Goal: Complete application form: Complete application form

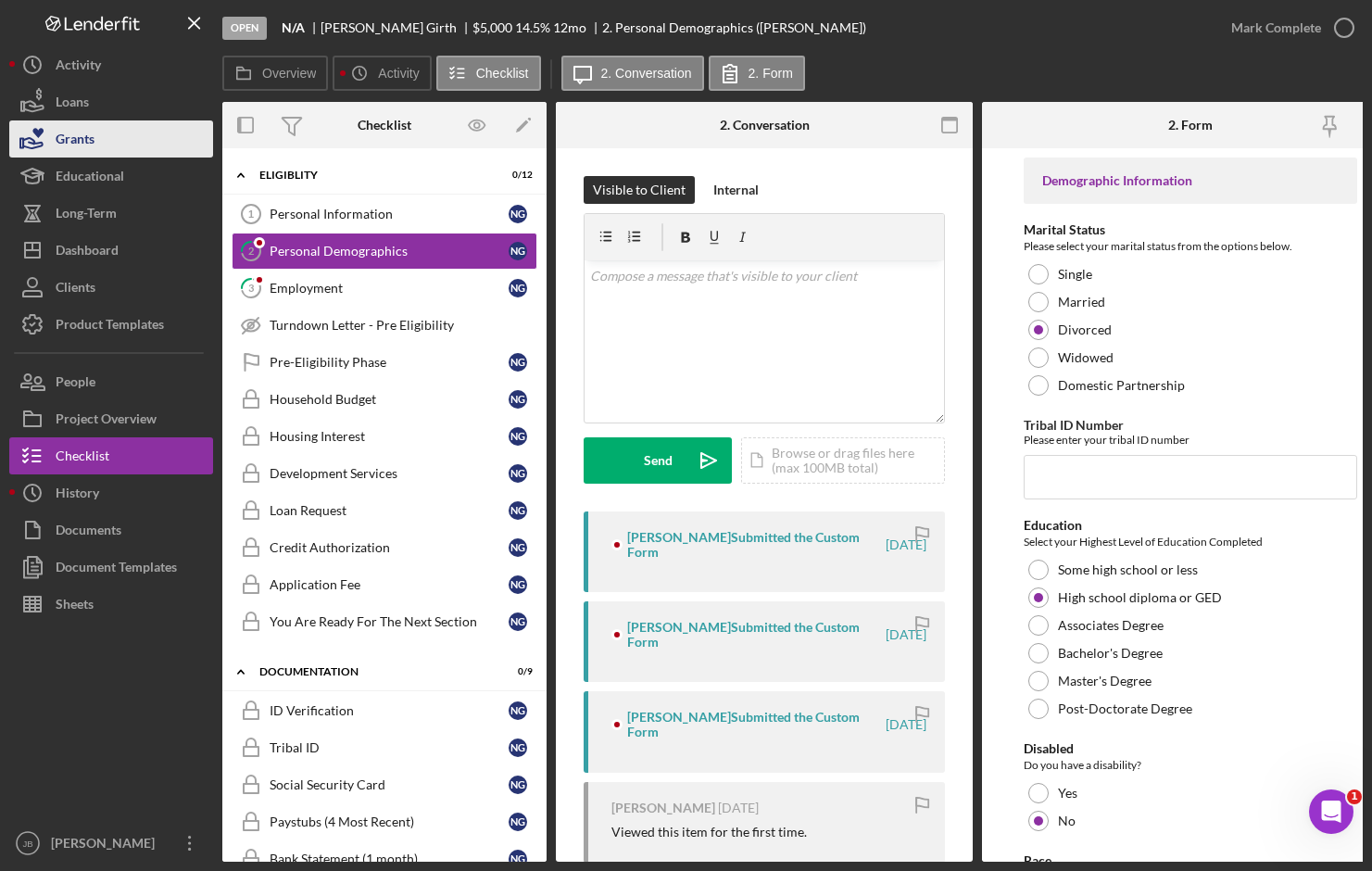
click at [159, 122] on button "Grants" at bounding box center [111, 139] width 204 height 37
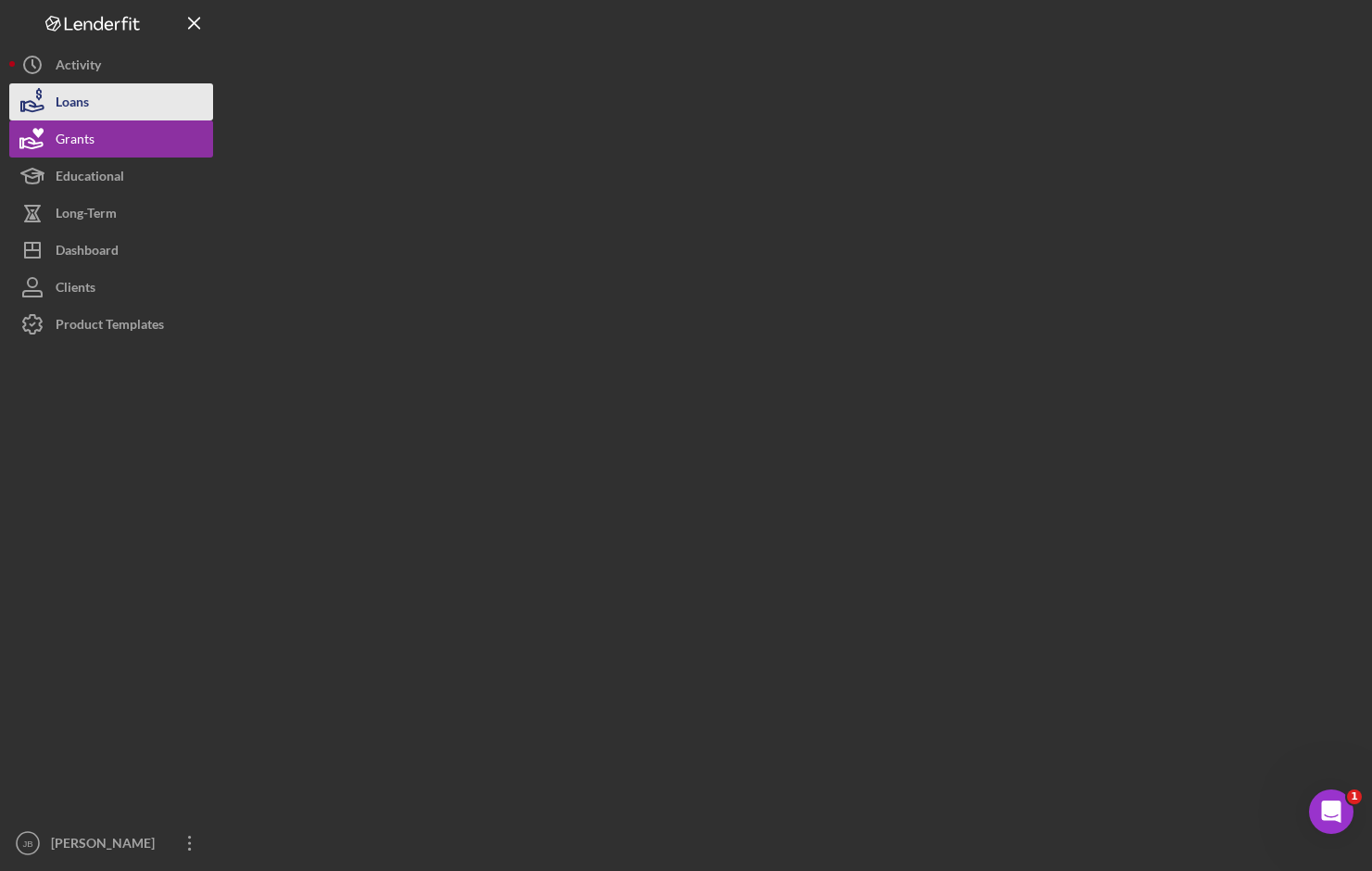
click at [162, 110] on button "Loans" at bounding box center [111, 102] width 204 height 37
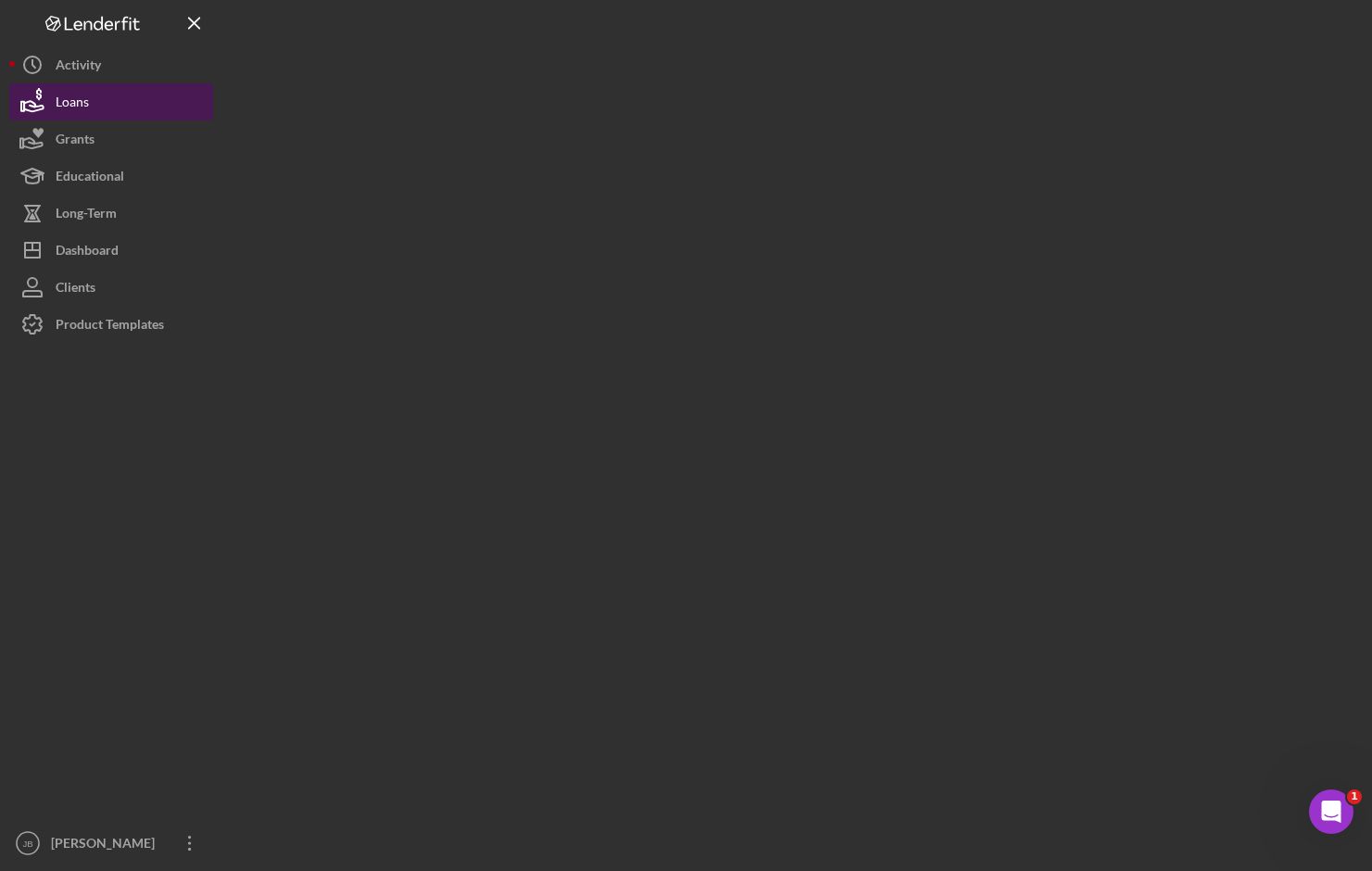
click at [166, 107] on button "Loans" at bounding box center [111, 102] width 204 height 37
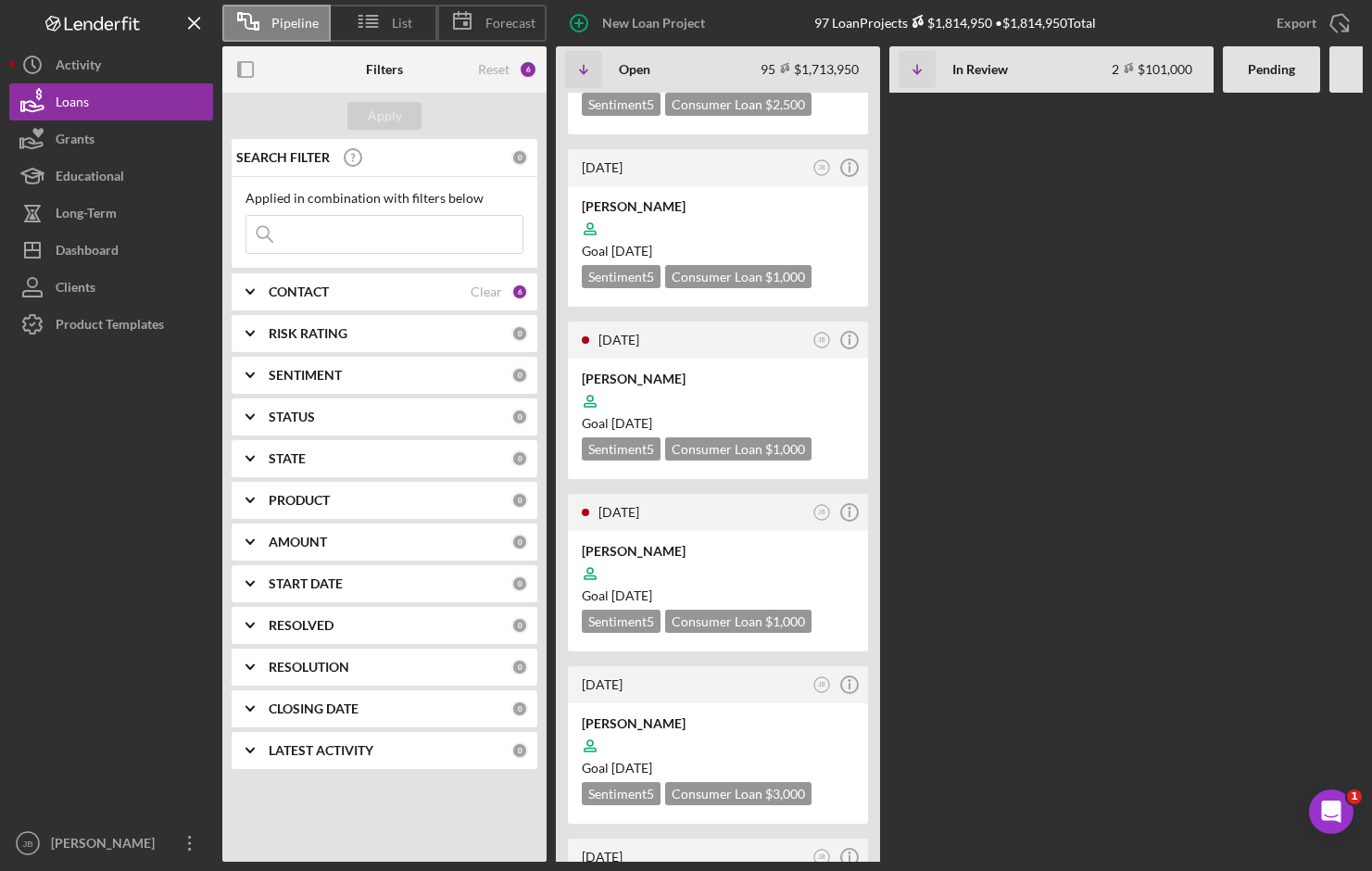
scroll to position [4263, 0]
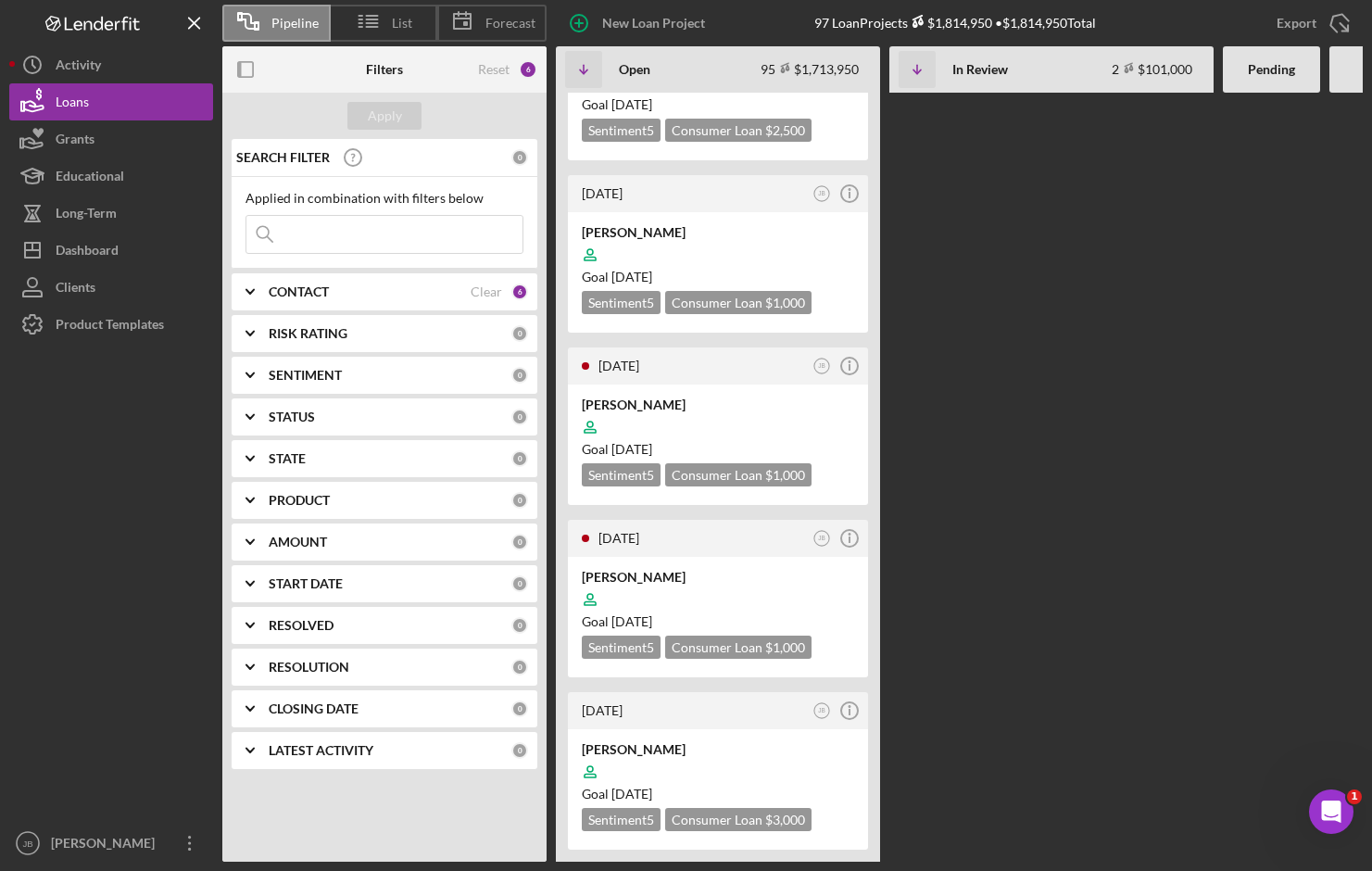
click at [335, 232] on input at bounding box center [384, 234] width 276 height 37
type input "E"
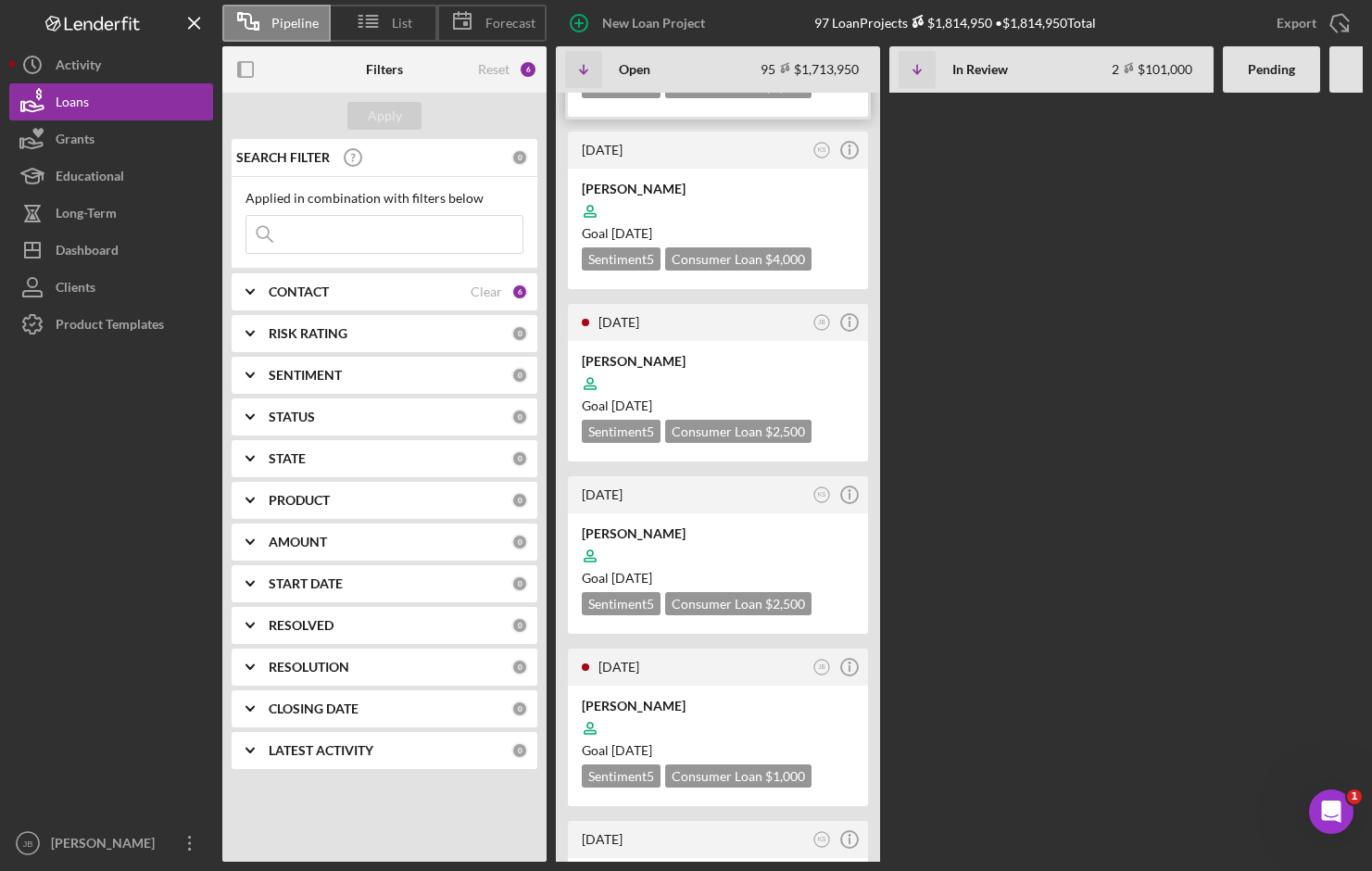
scroll to position [2688, 0]
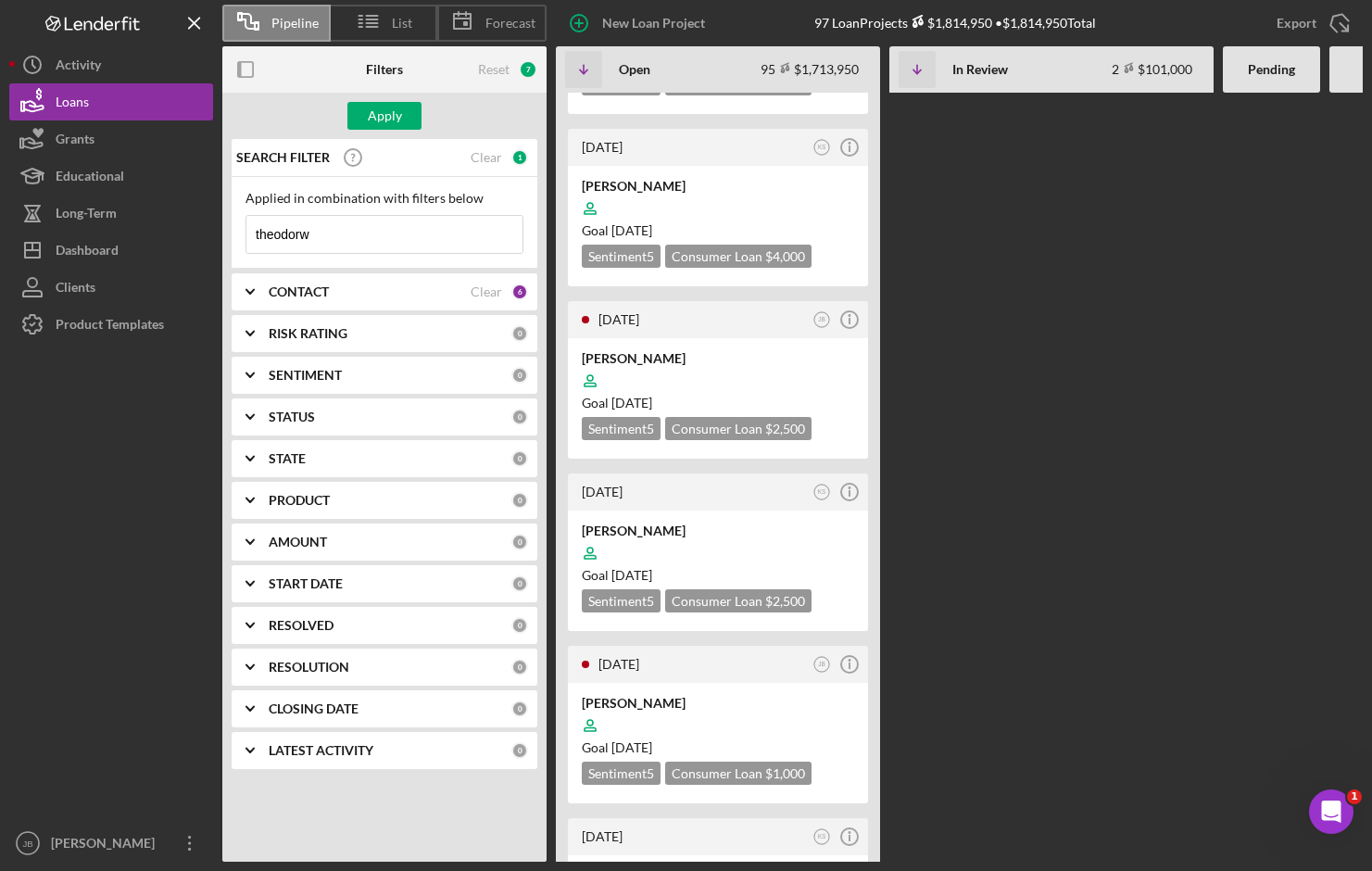
click at [417, 234] on input "theodorw" at bounding box center [384, 234] width 276 height 37
type input "[PERSON_NAME]"
click at [401, 123] on button "Apply" at bounding box center [384, 115] width 74 height 28
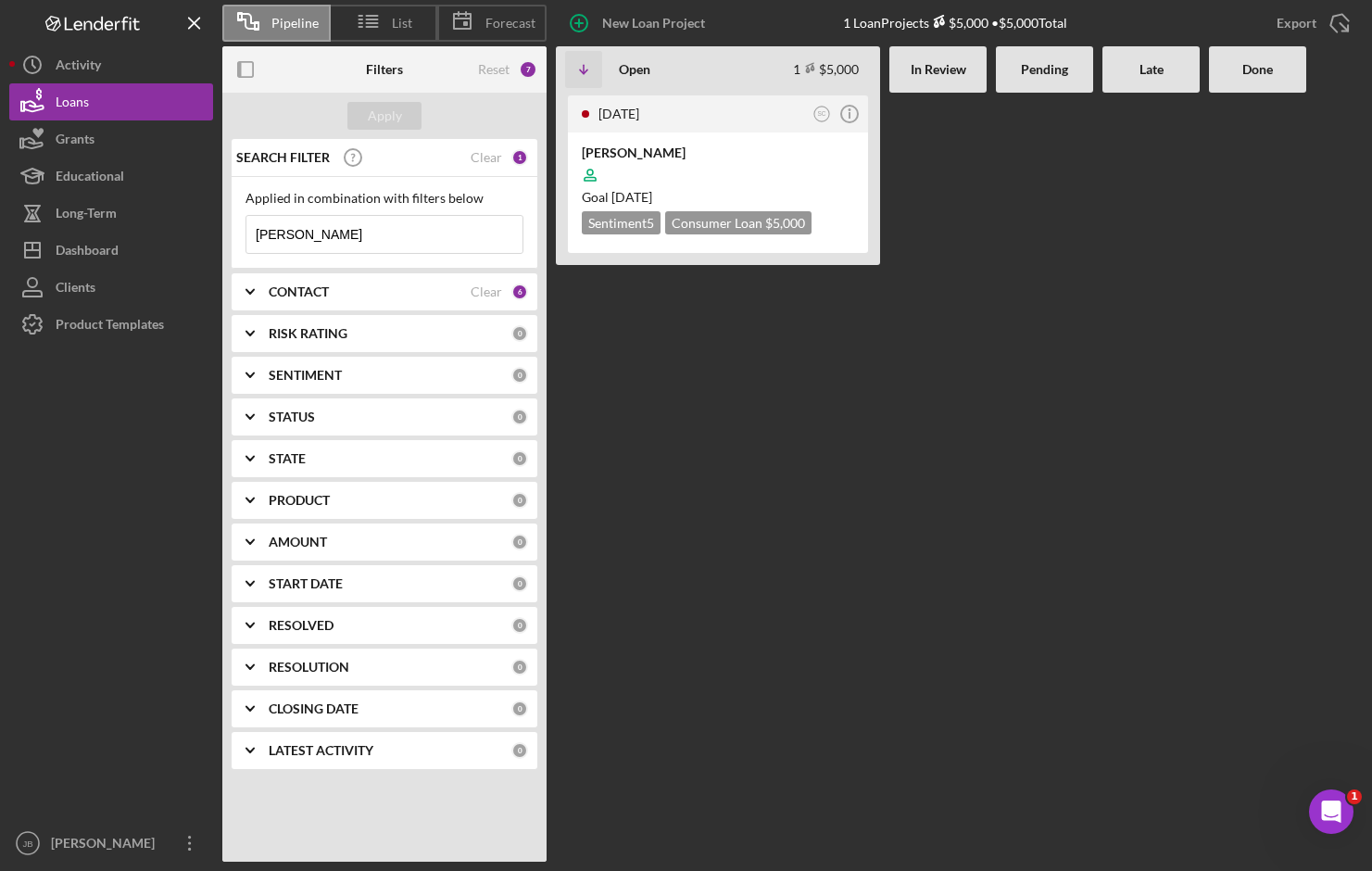
scroll to position [0, 0]
click at [686, 160] on div at bounding box center [718, 175] width 272 height 35
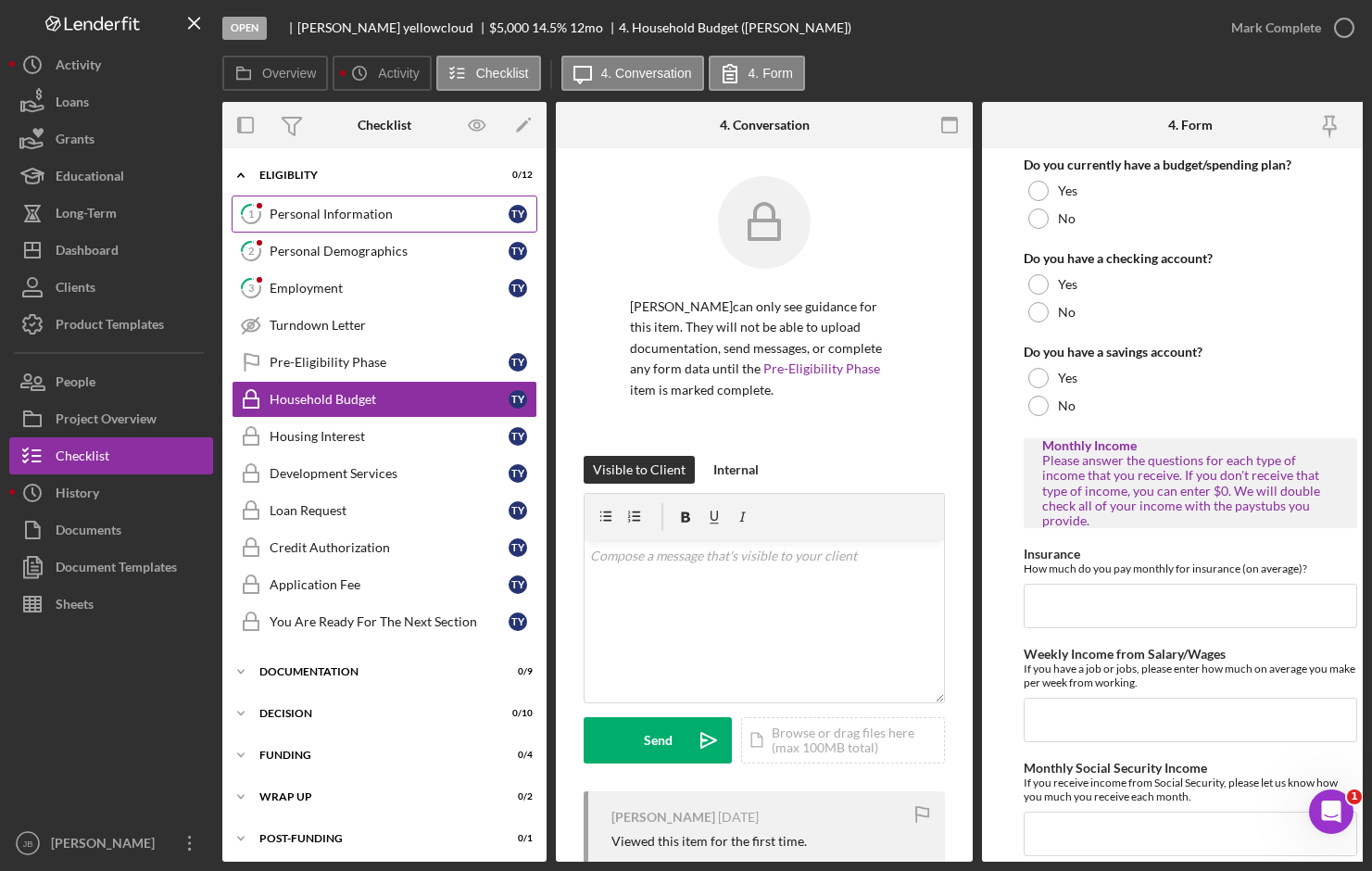
click at [401, 218] on div "Personal Information" at bounding box center [388, 213] width 239 height 14
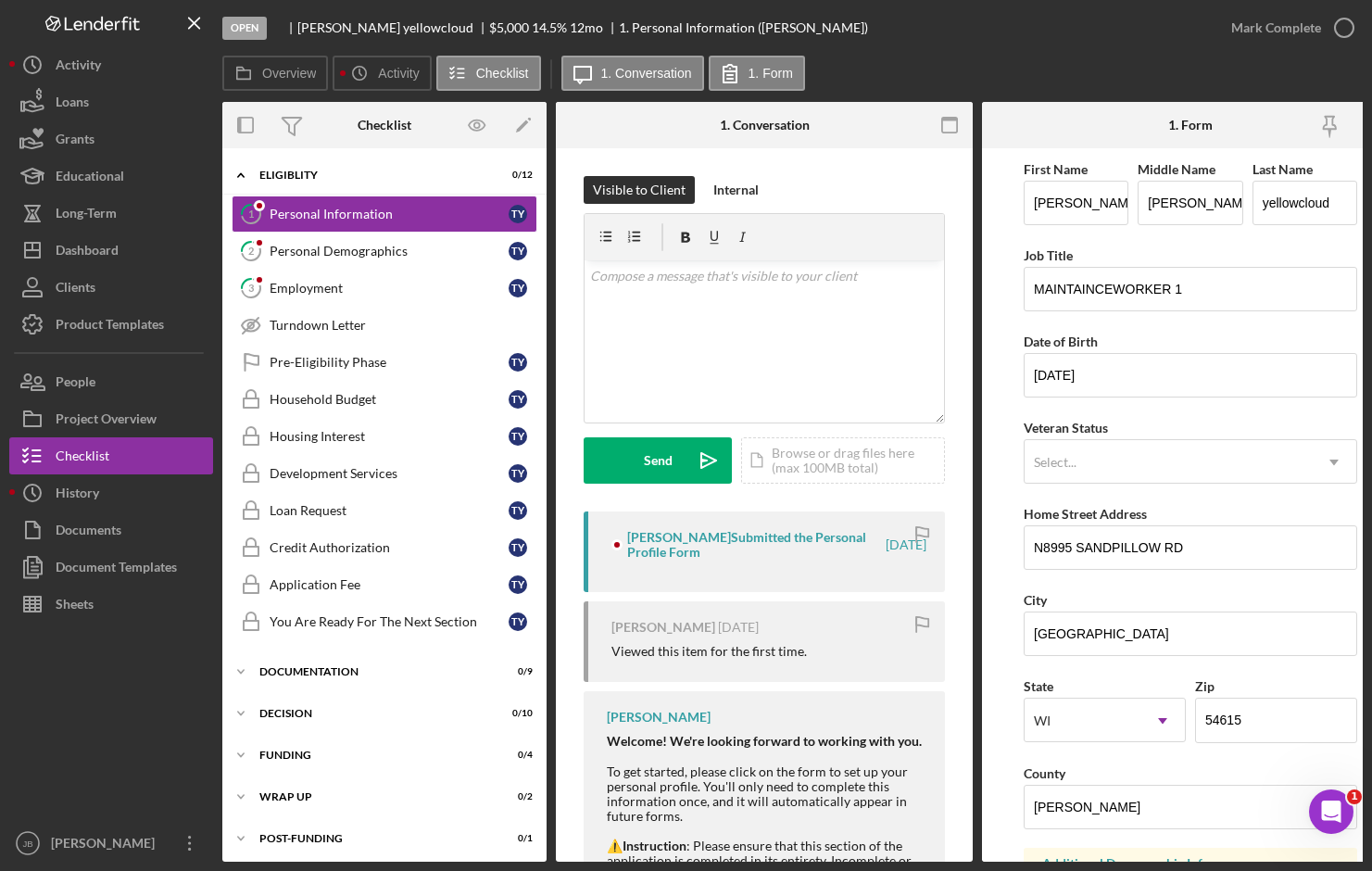
click at [994, 57] on div "Overview Icon/History Activity Checklist Icon/Message 1. Conversation 1. Form" at bounding box center [792, 74] width 1140 height 37
click at [407, 678] on div "Icon/Expander Documentation 0 / 9" at bounding box center [384, 671] width 324 height 37
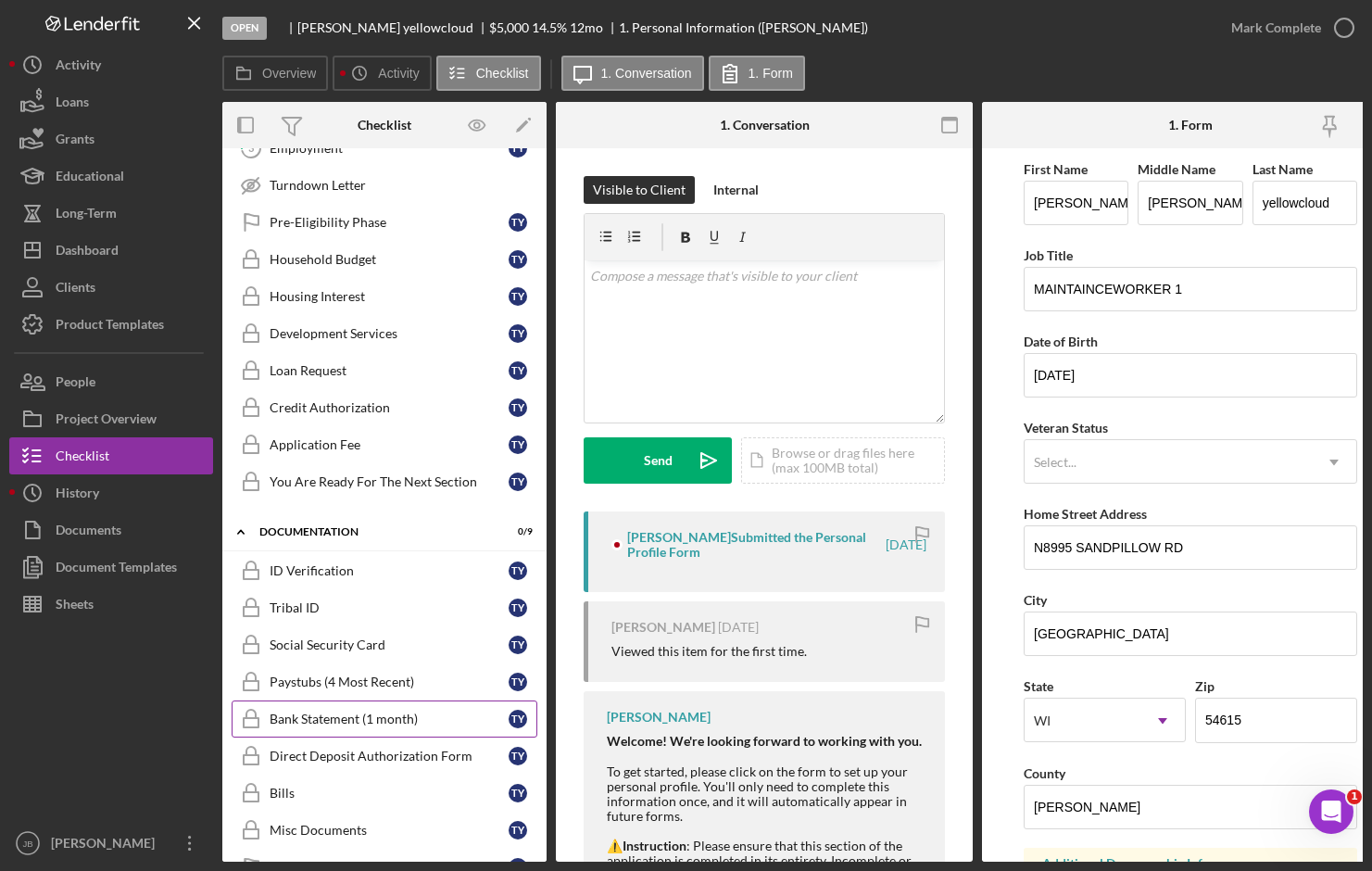
scroll to position [185, 0]
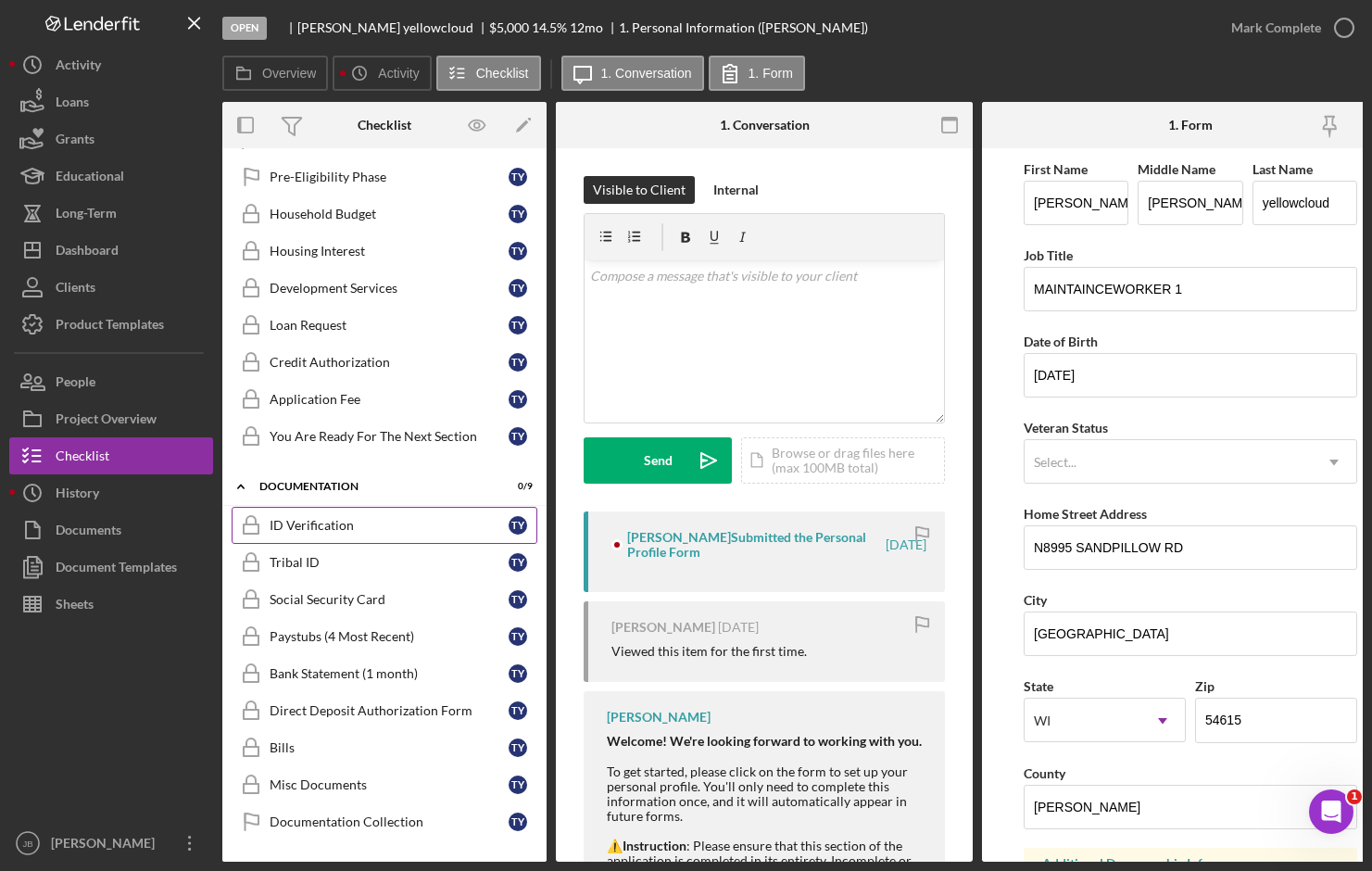
click at [403, 521] on div "ID Verification" at bounding box center [388, 525] width 239 height 14
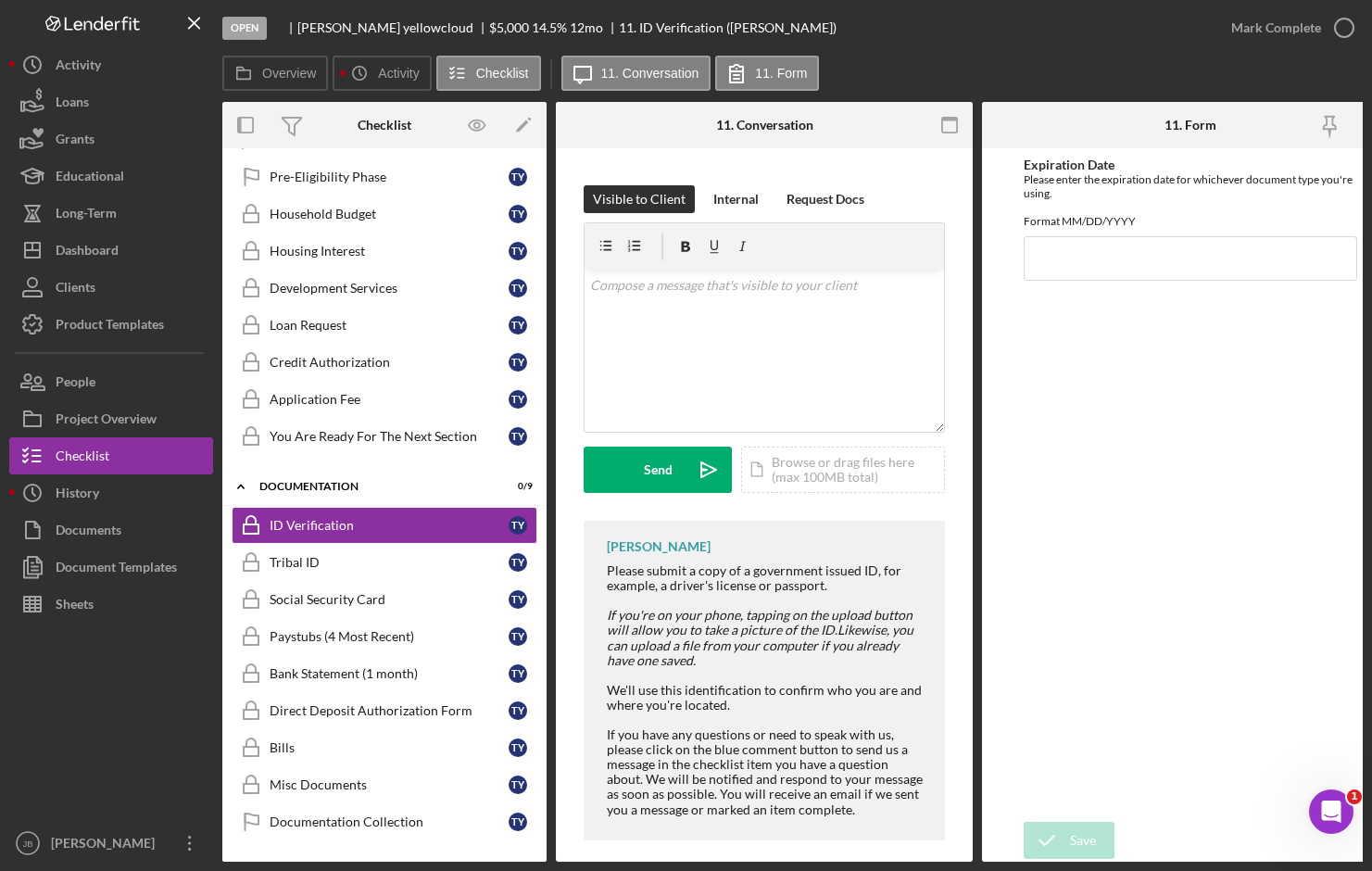
scroll to position [292, 0]
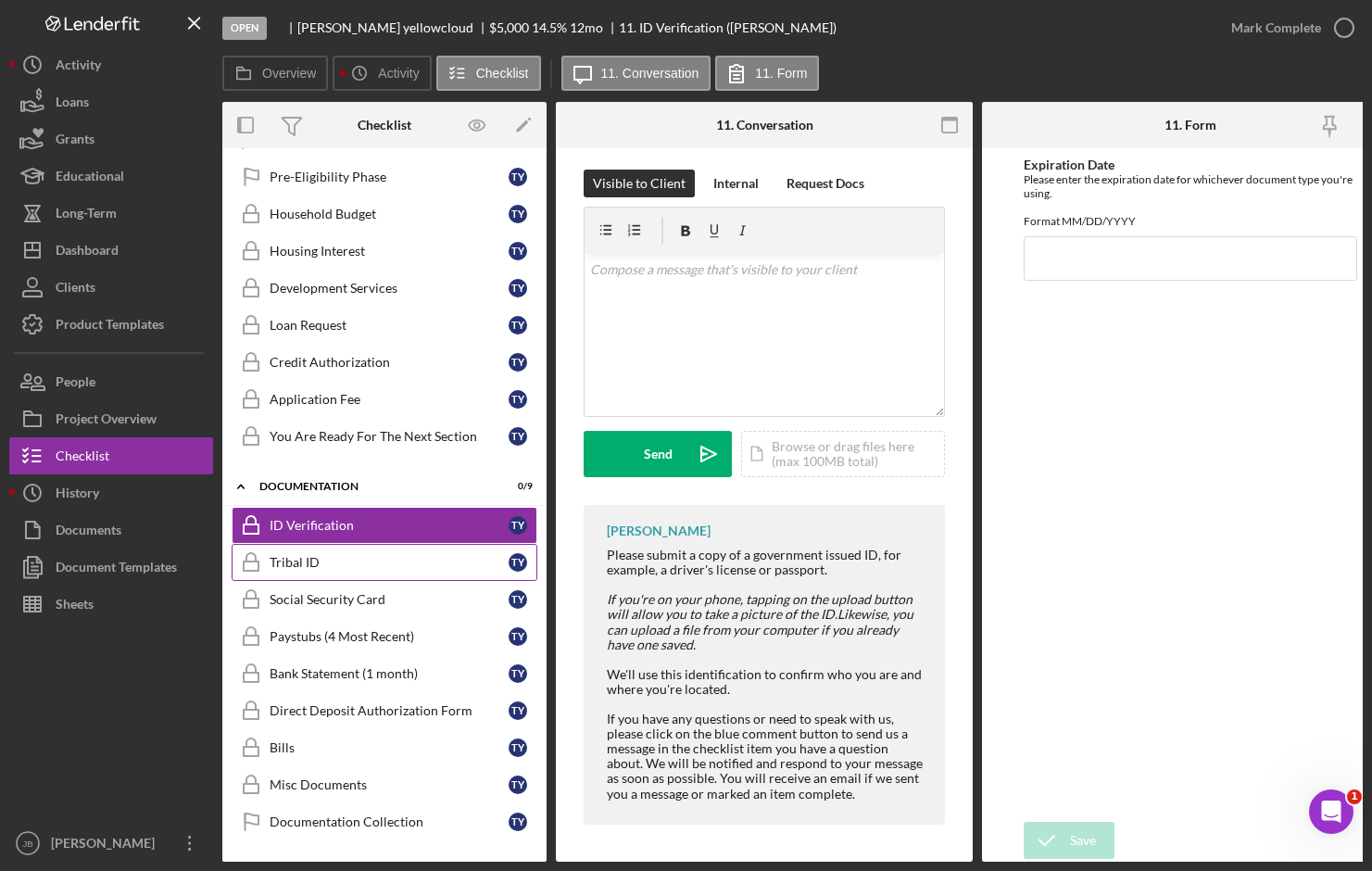
click at [342, 561] on div "Tribal ID" at bounding box center [388, 562] width 239 height 14
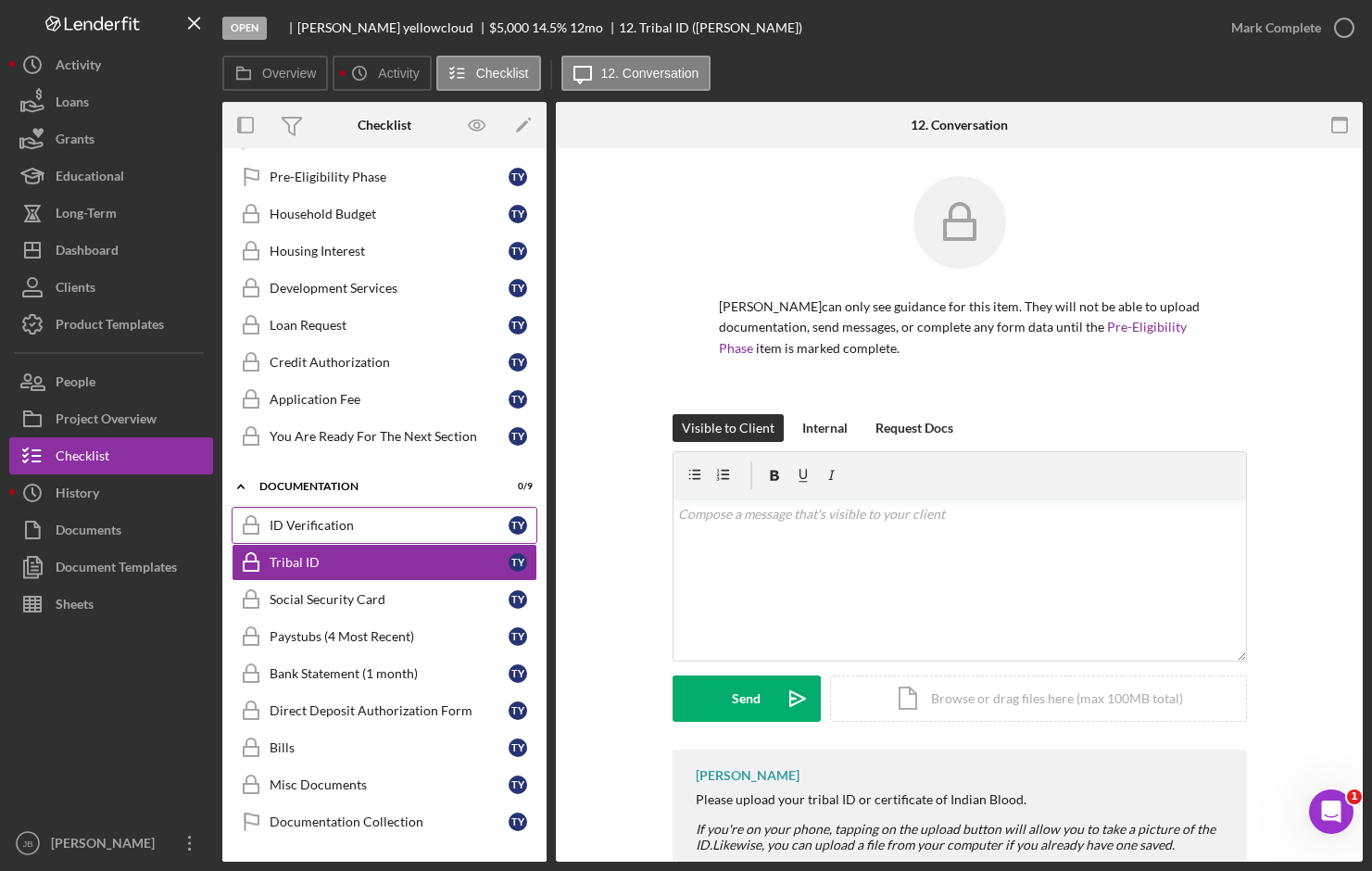
click at [361, 543] on link "ID Verification ID Verification T y" at bounding box center [384, 525] width 306 height 37
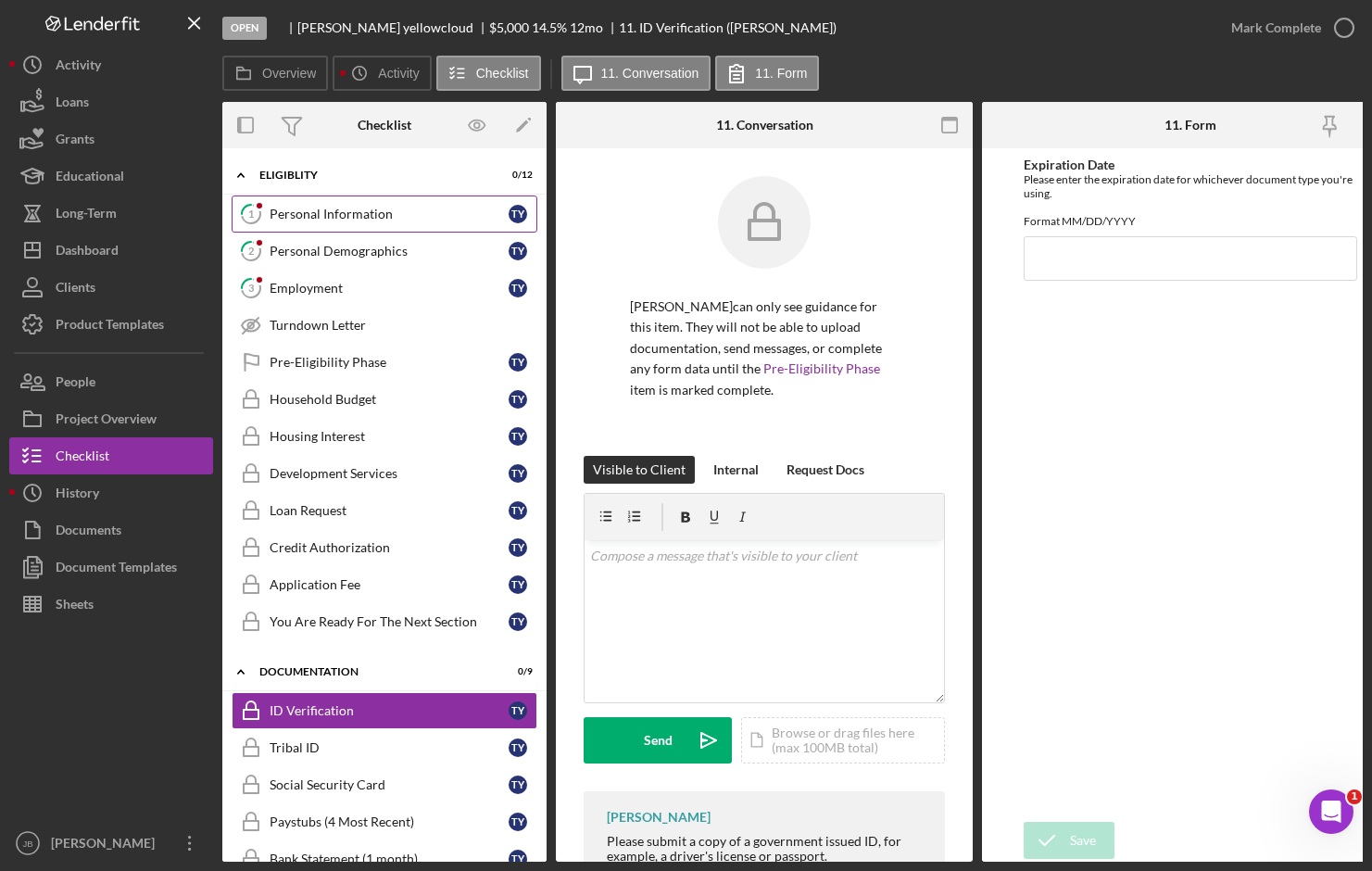
click at [377, 218] on div "Personal Information" at bounding box center [388, 213] width 239 height 14
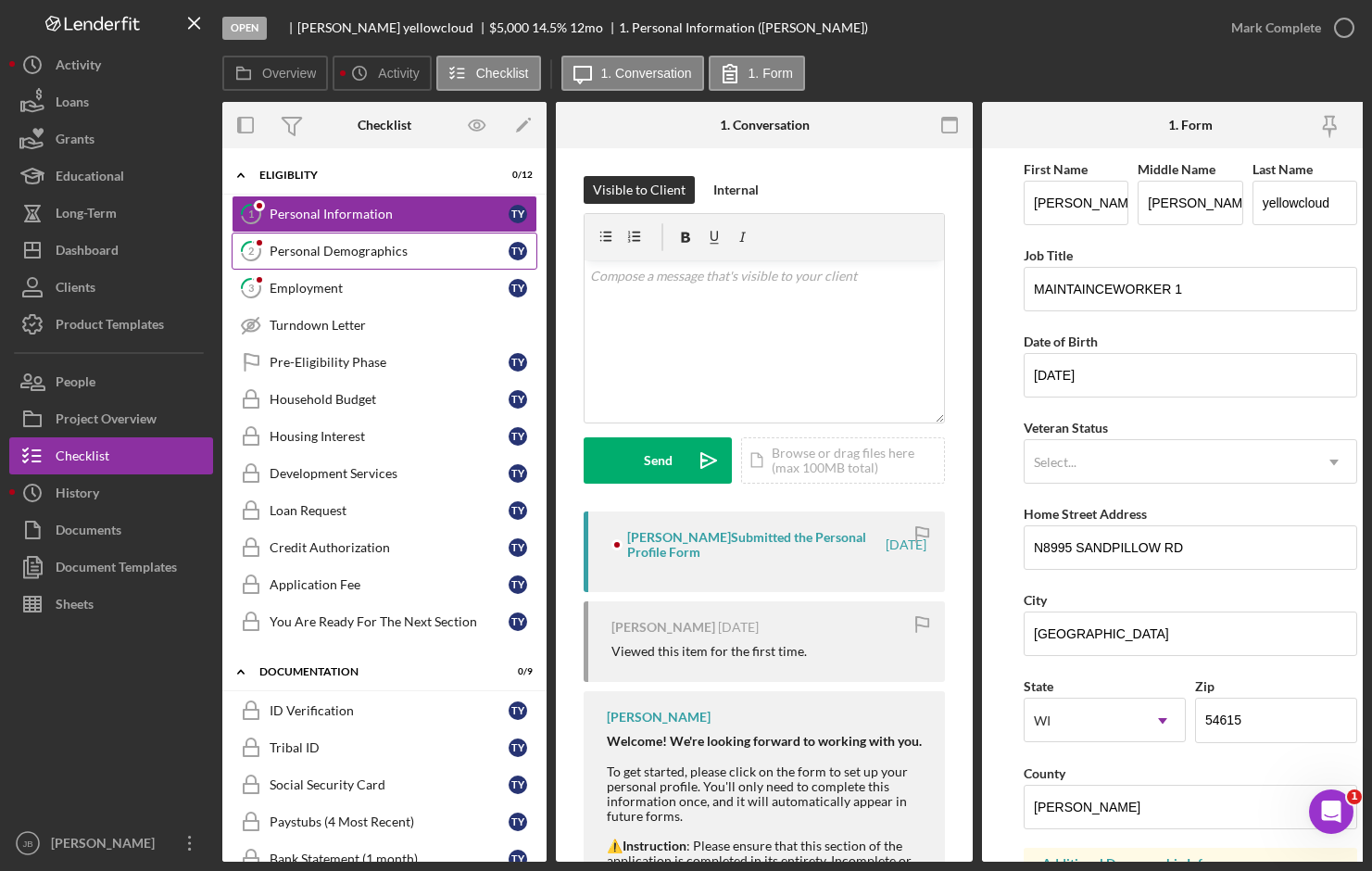
click at [409, 260] on link "2 Personal Demographics T y" at bounding box center [384, 250] width 306 height 37
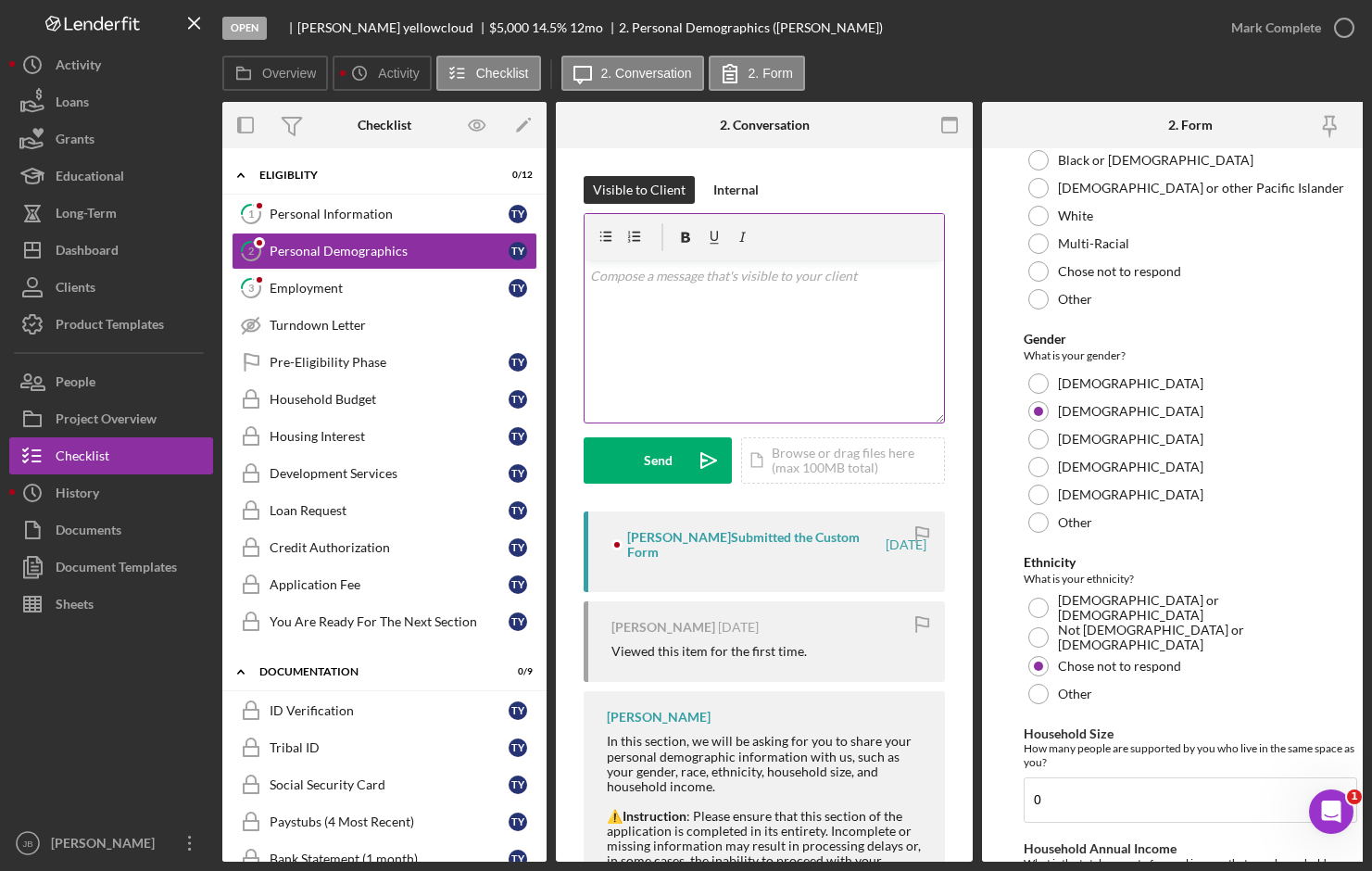
scroll to position [753, 0]
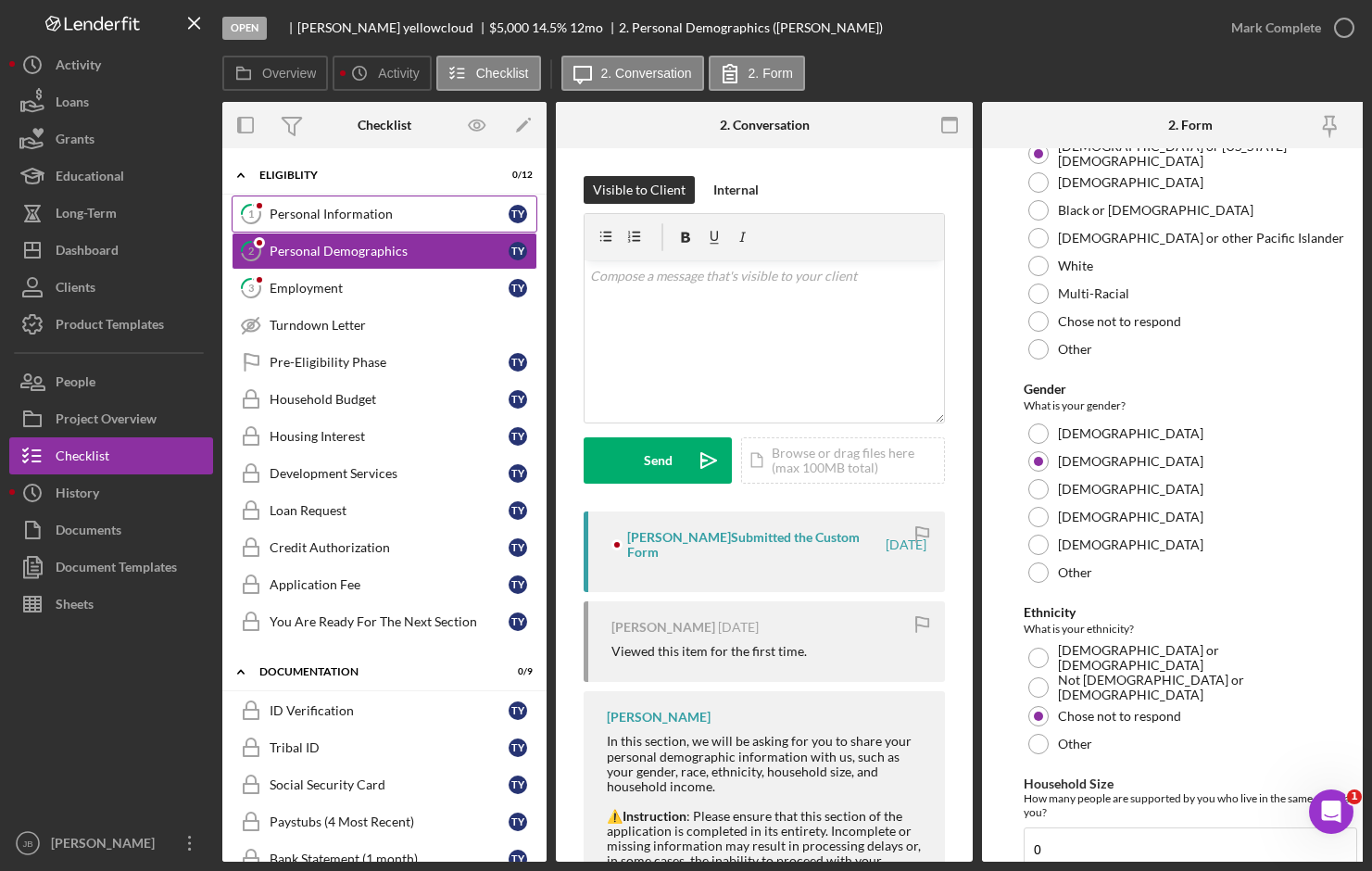
click at [420, 208] on div "Personal Information" at bounding box center [388, 213] width 239 height 14
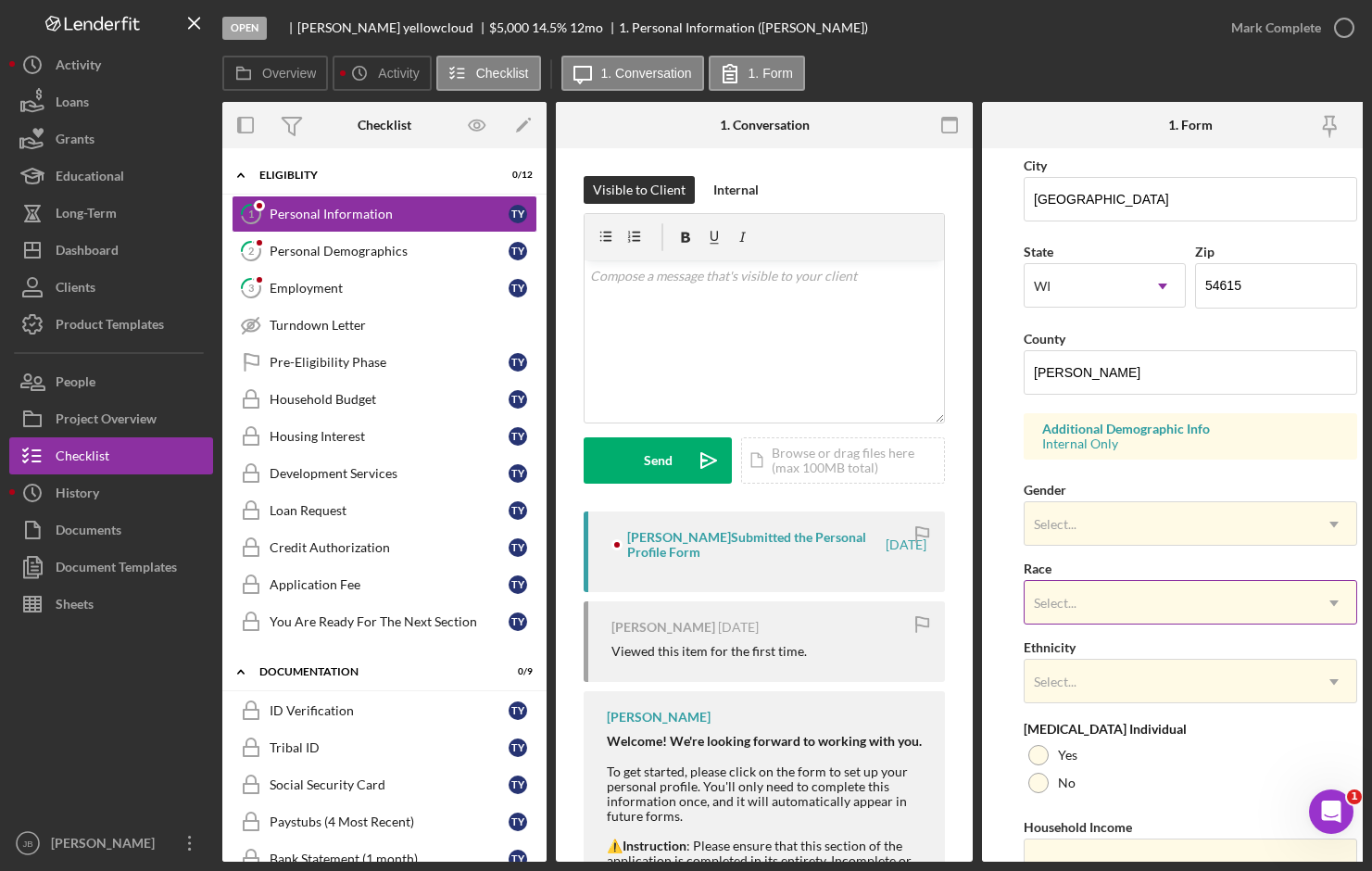
scroll to position [463, 0]
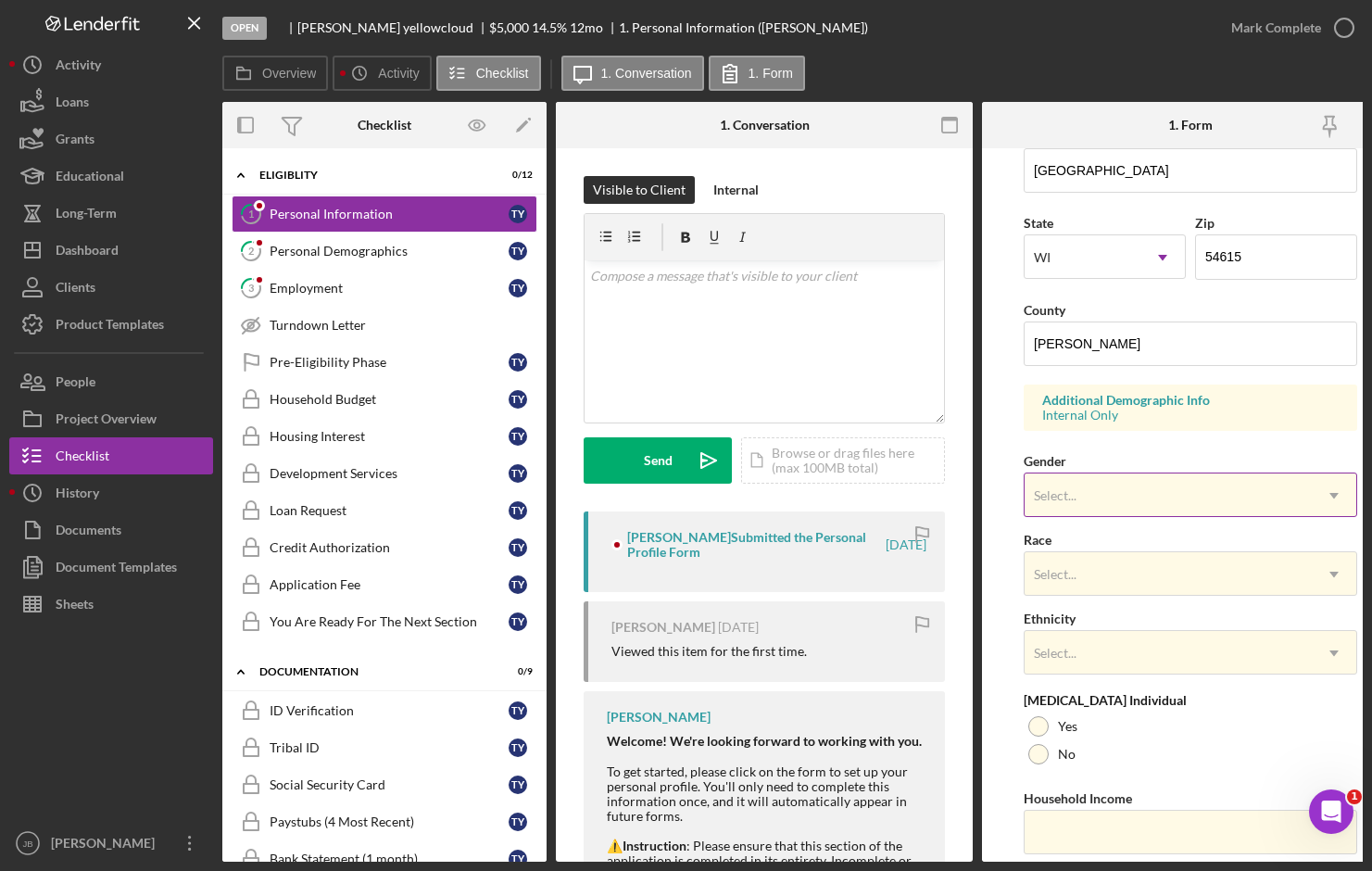
click at [1325, 493] on icon "Icon/Dropdown Arrow" at bounding box center [1334, 496] width 44 height 44
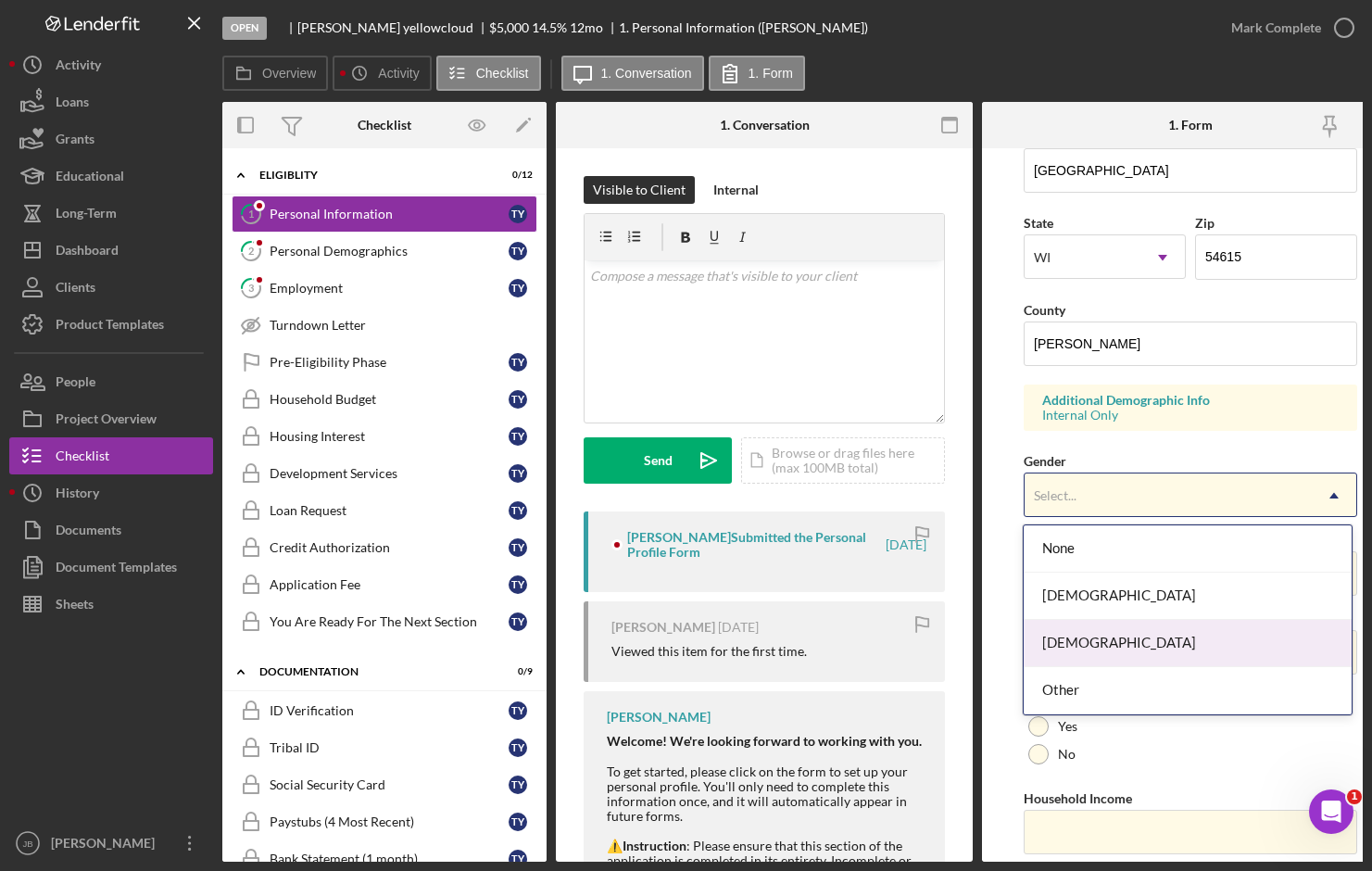
click at [1159, 640] on div "[DEMOGRAPHIC_DATA]" at bounding box center [1187, 643] width 327 height 47
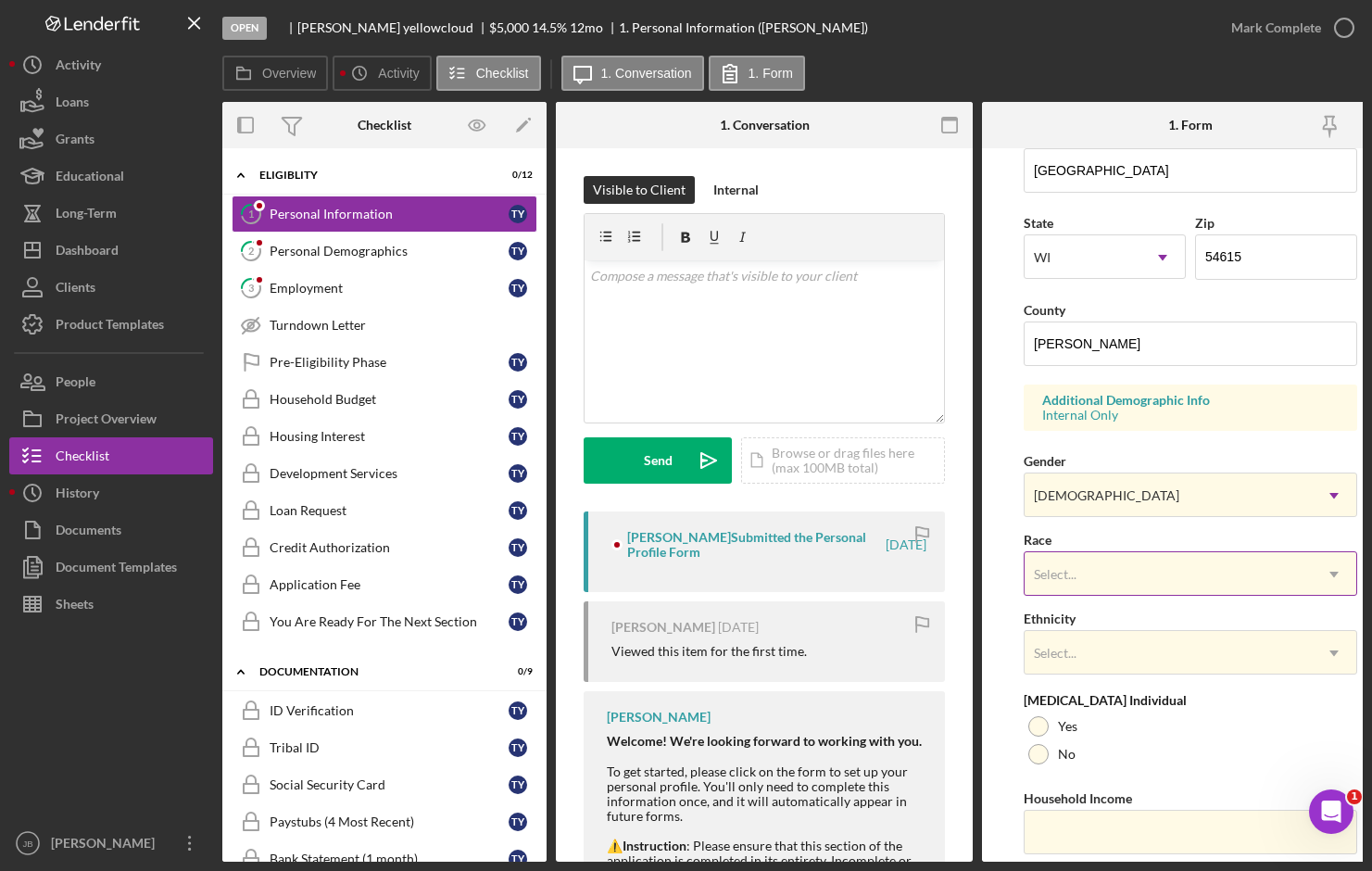
click at [1151, 582] on div "Select..." at bounding box center [1169, 575] width 288 height 42
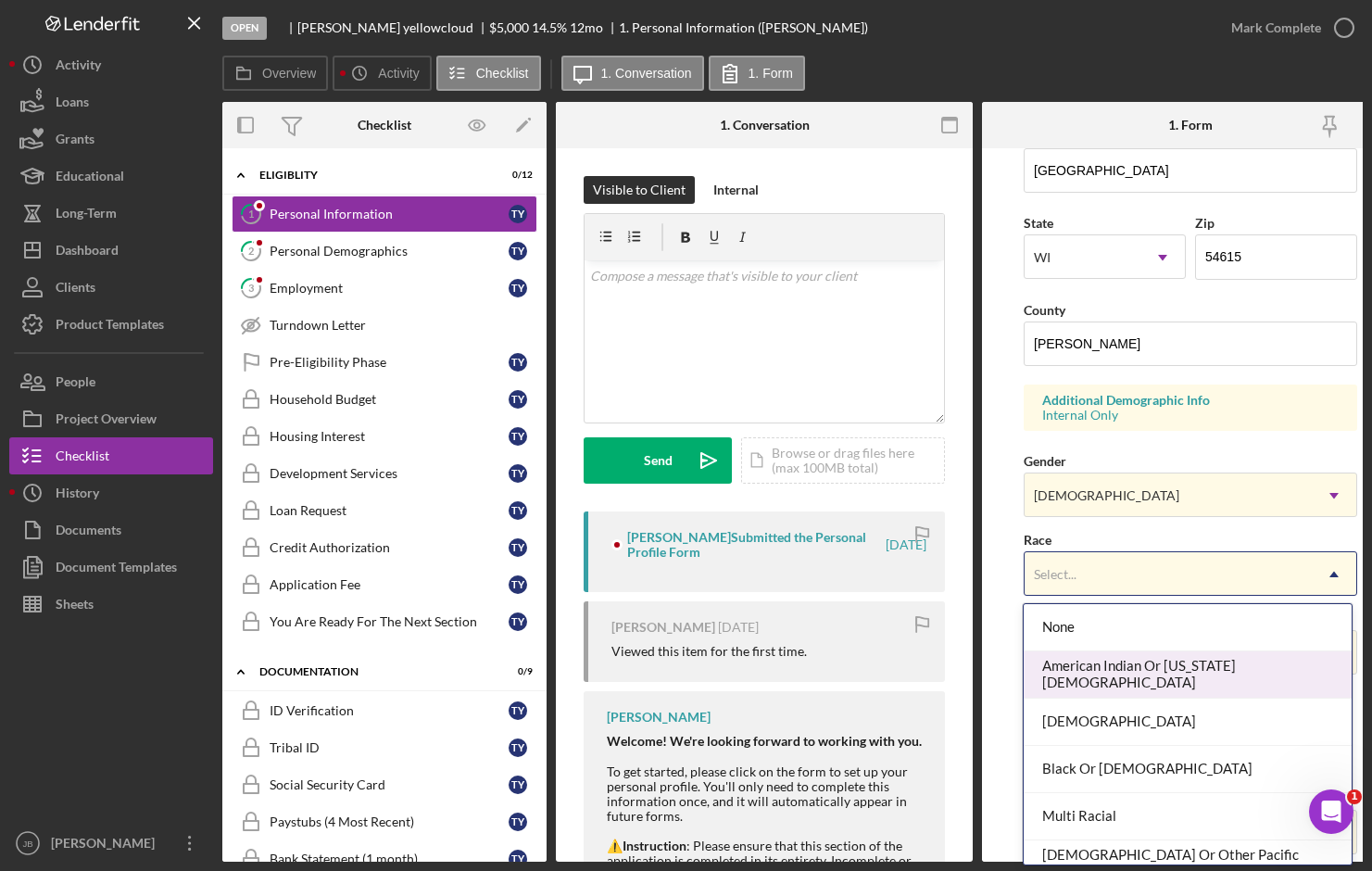
click at [1191, 669] on div "American Indian Or [US_STATE][DEMOGRAPHIC_DATA]" at bounding box center [1187, 674] width 327 height 47
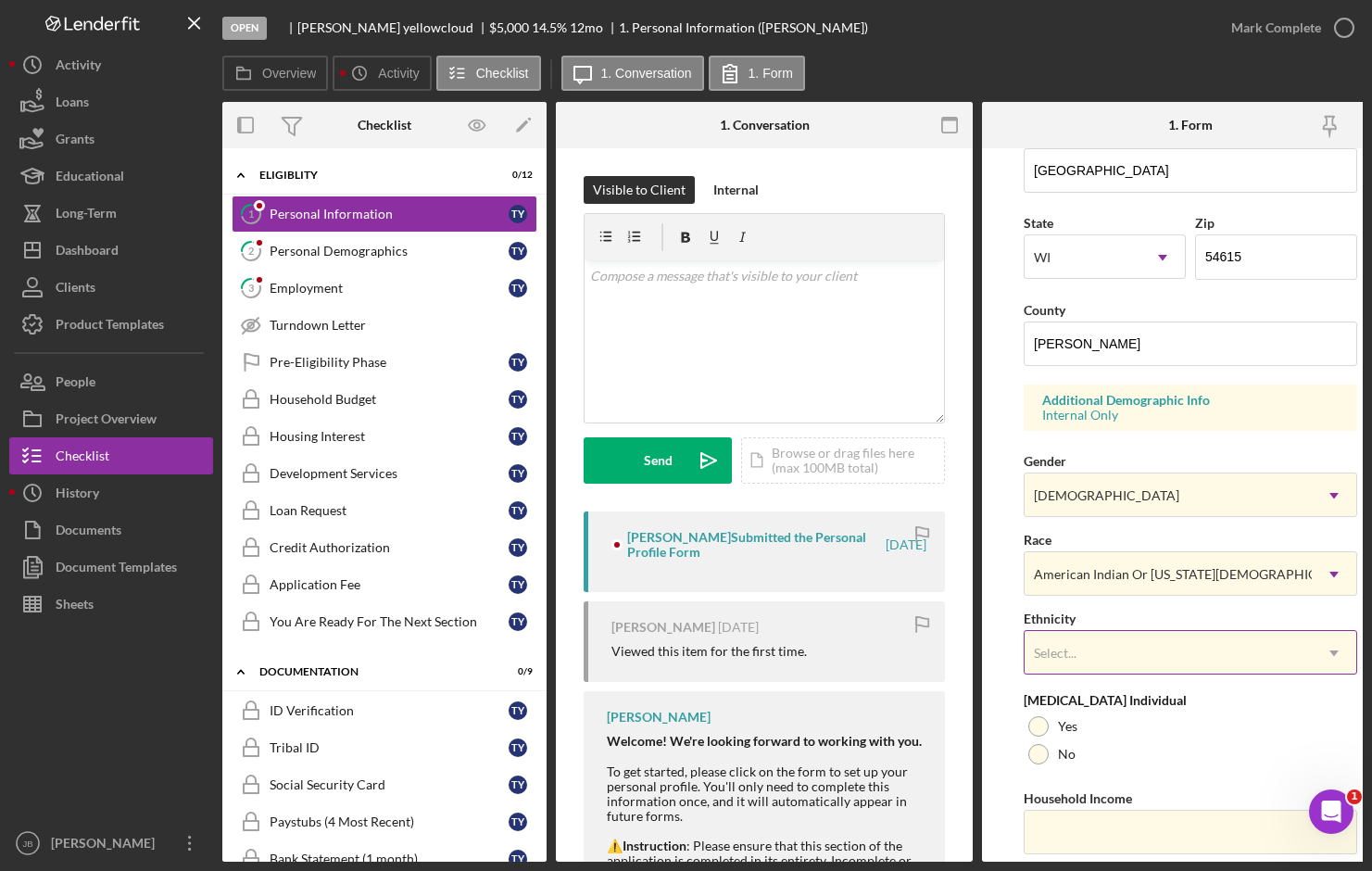
click at [1177, 663] on div "Select..." at bounding box center [1169, 653] width 288 height 42
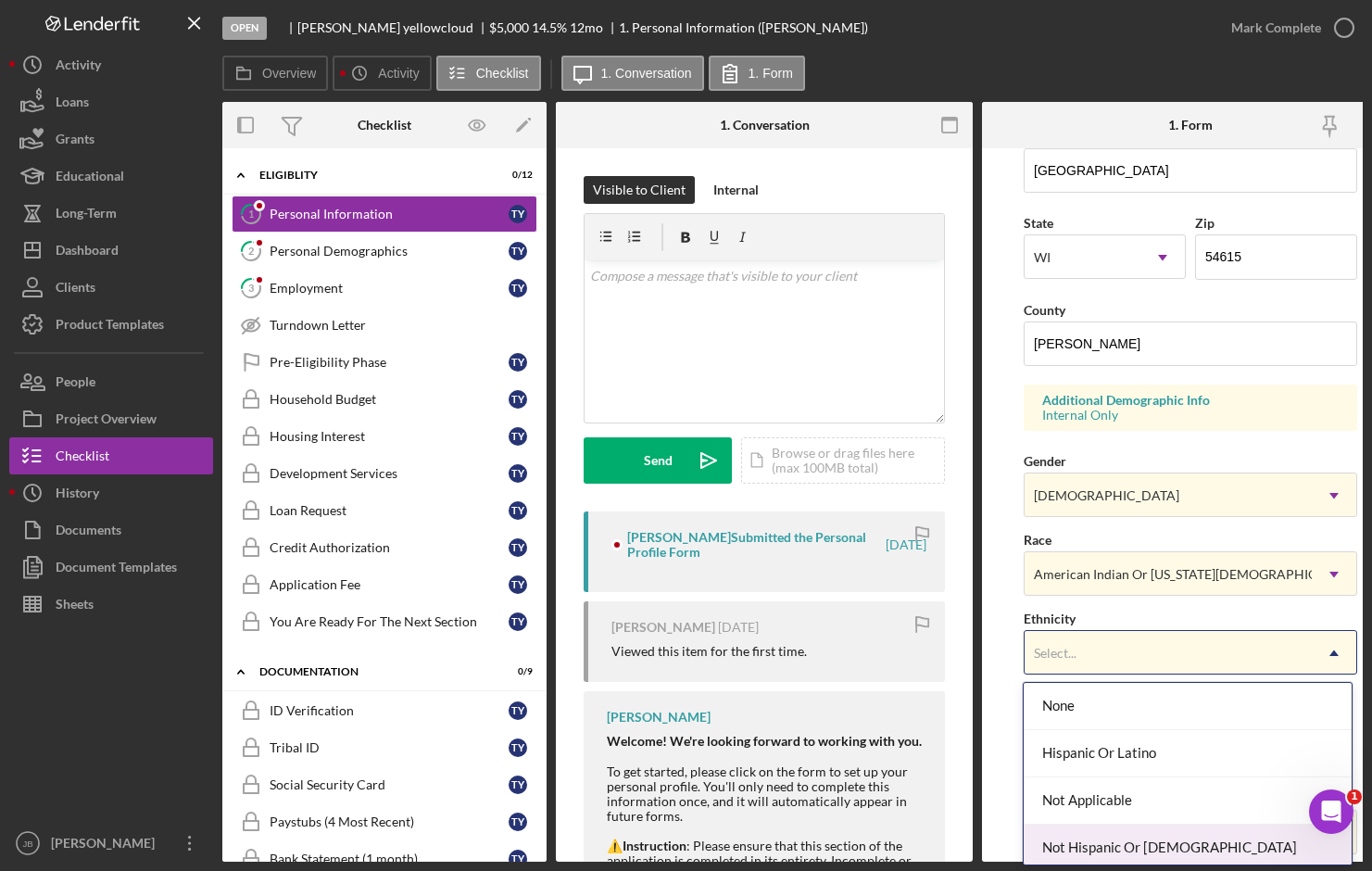
click at [1191, 846] on div "Not Hispanic Or [DEMOGRAPHIC_DATA]" at bounding box center [1187, 848] width 327 height 47
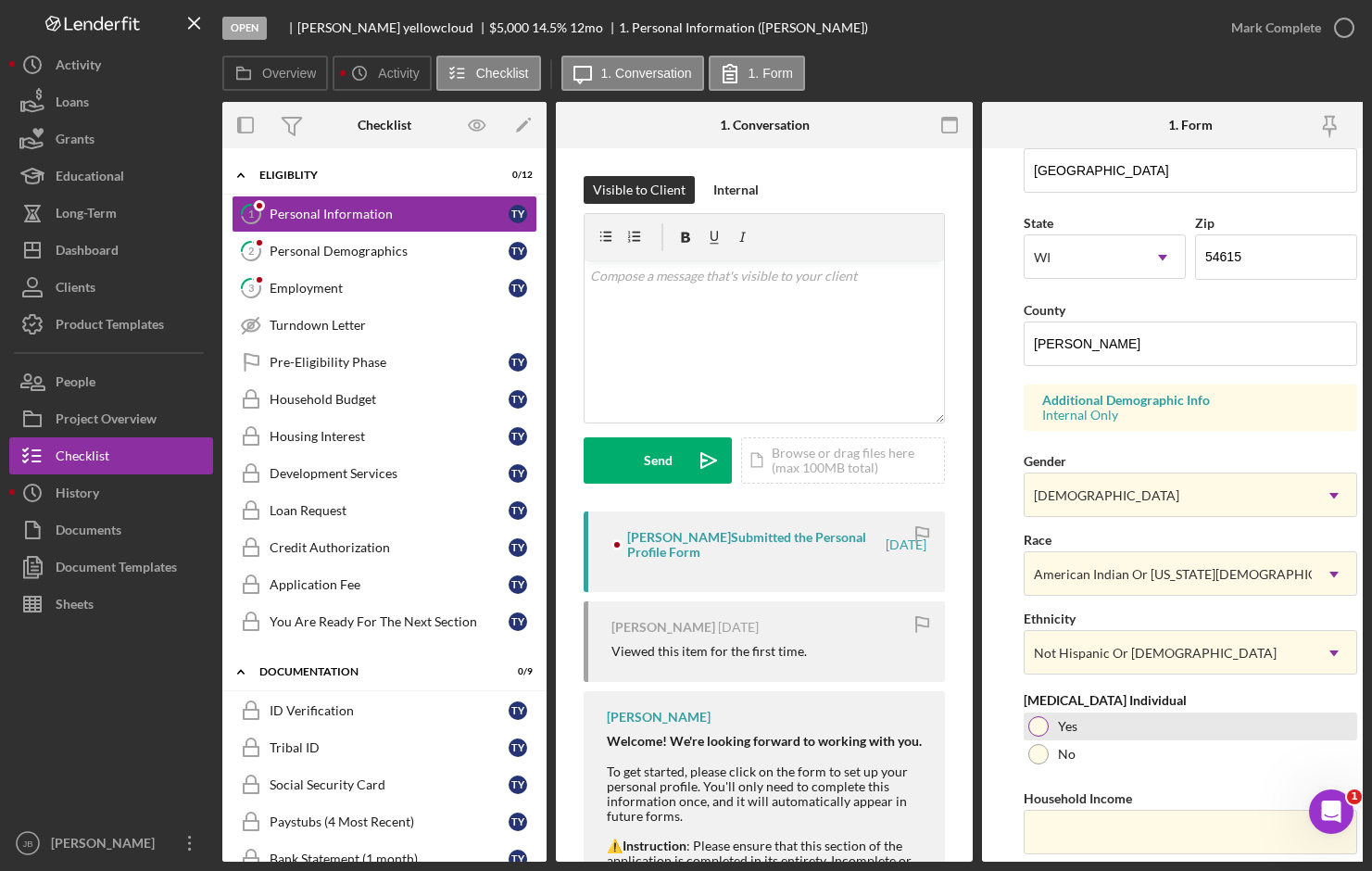
scroll to position [530, 0]
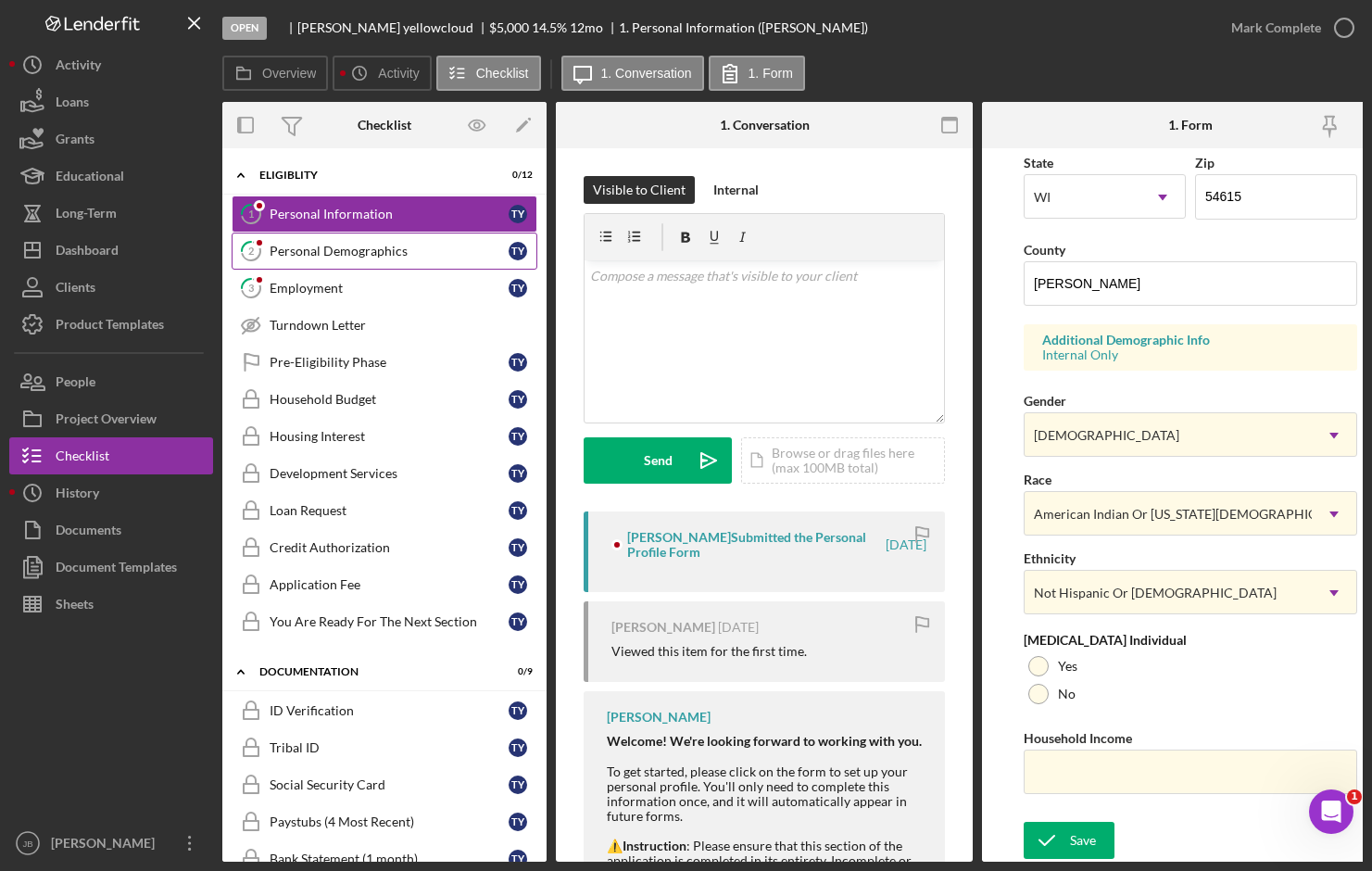
click at [363, 246] on div "Personal Demographics" at bounding box center [388, 250] width 239 height 14
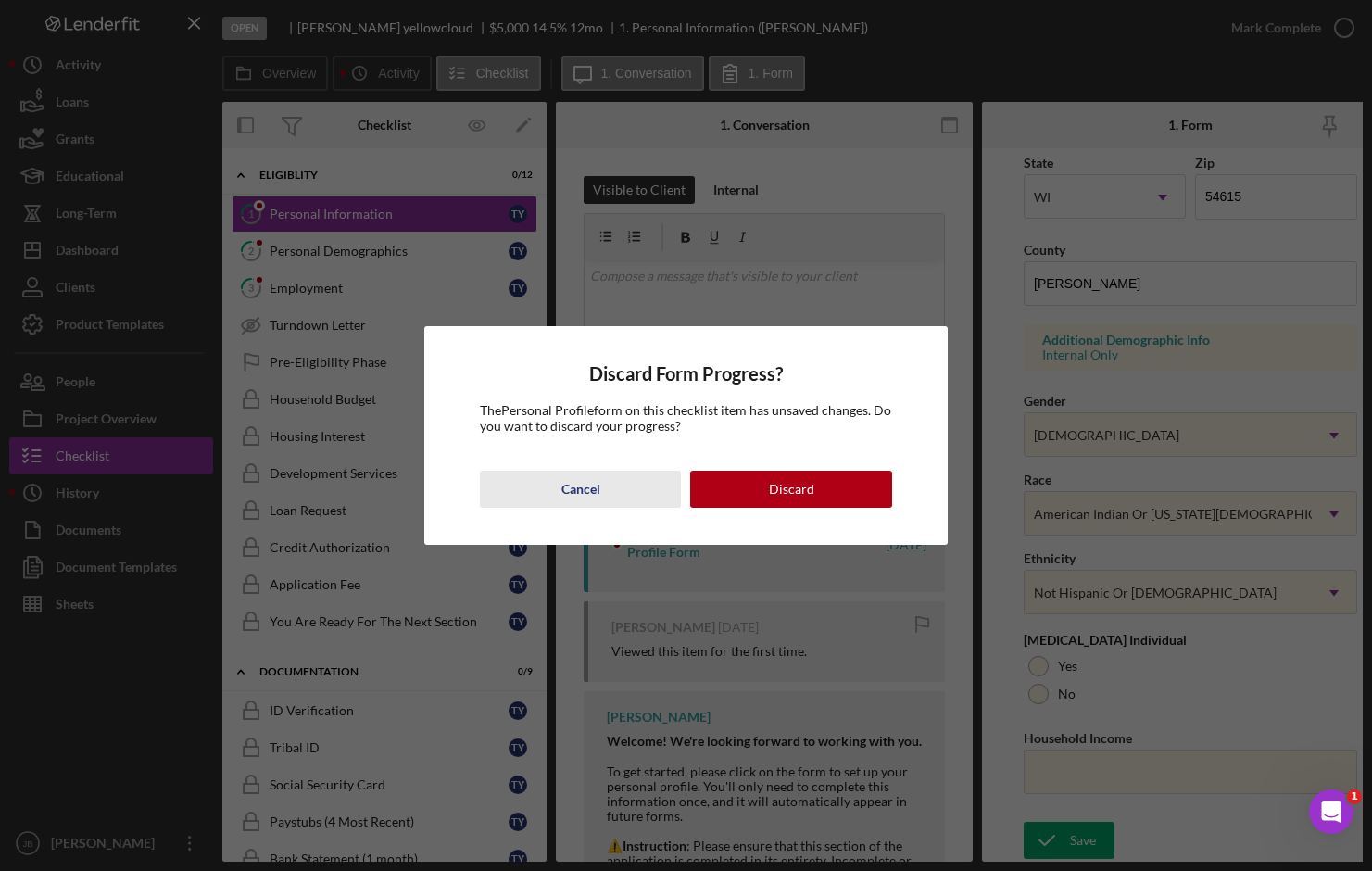
click at [589, 486] on div "Cancel" at bounding box center [580, 489] width 39 height 37
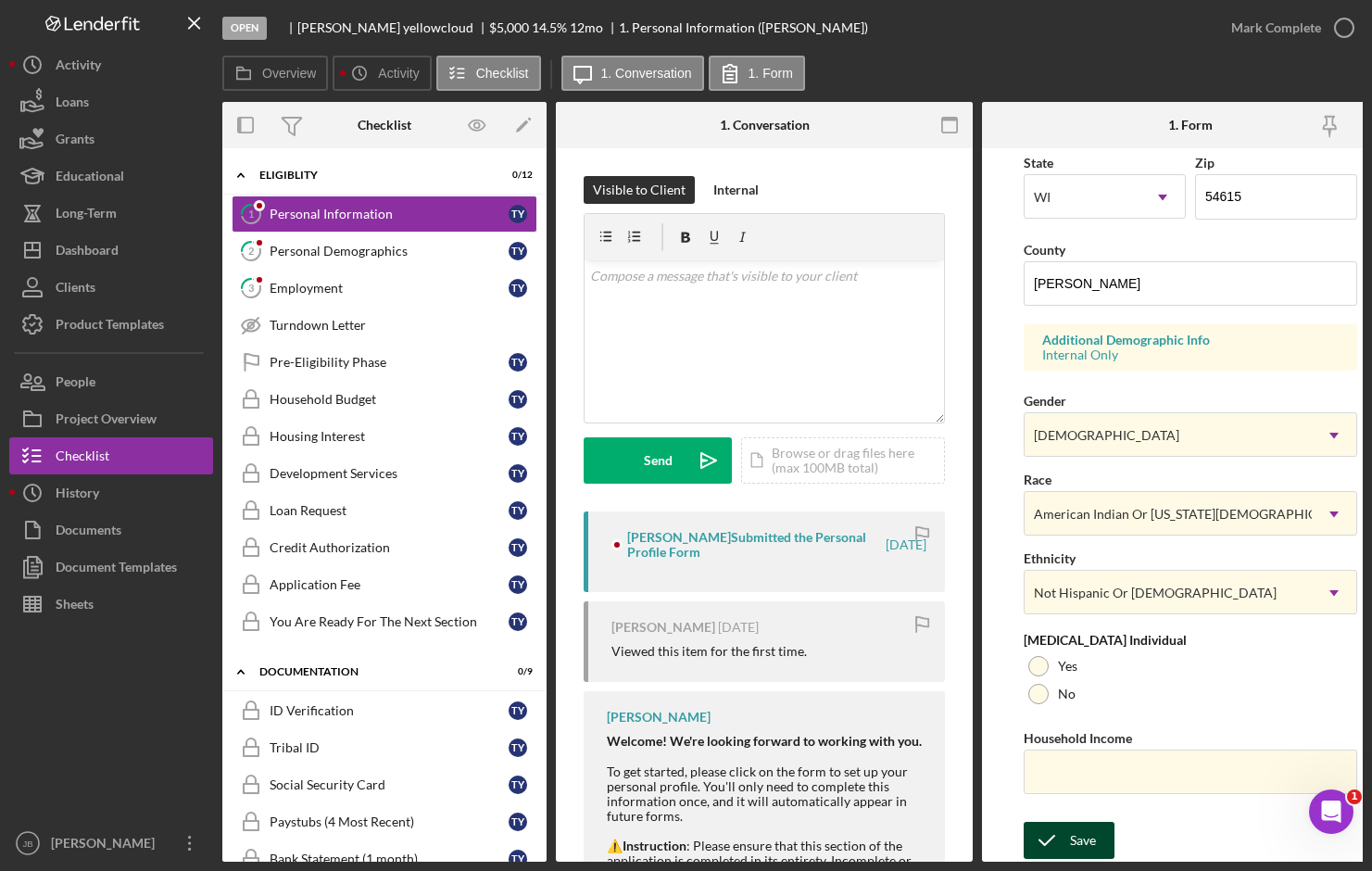
click at [1072, 838] on div "Save" at bounding box center [1082, 840] width 26 height 37
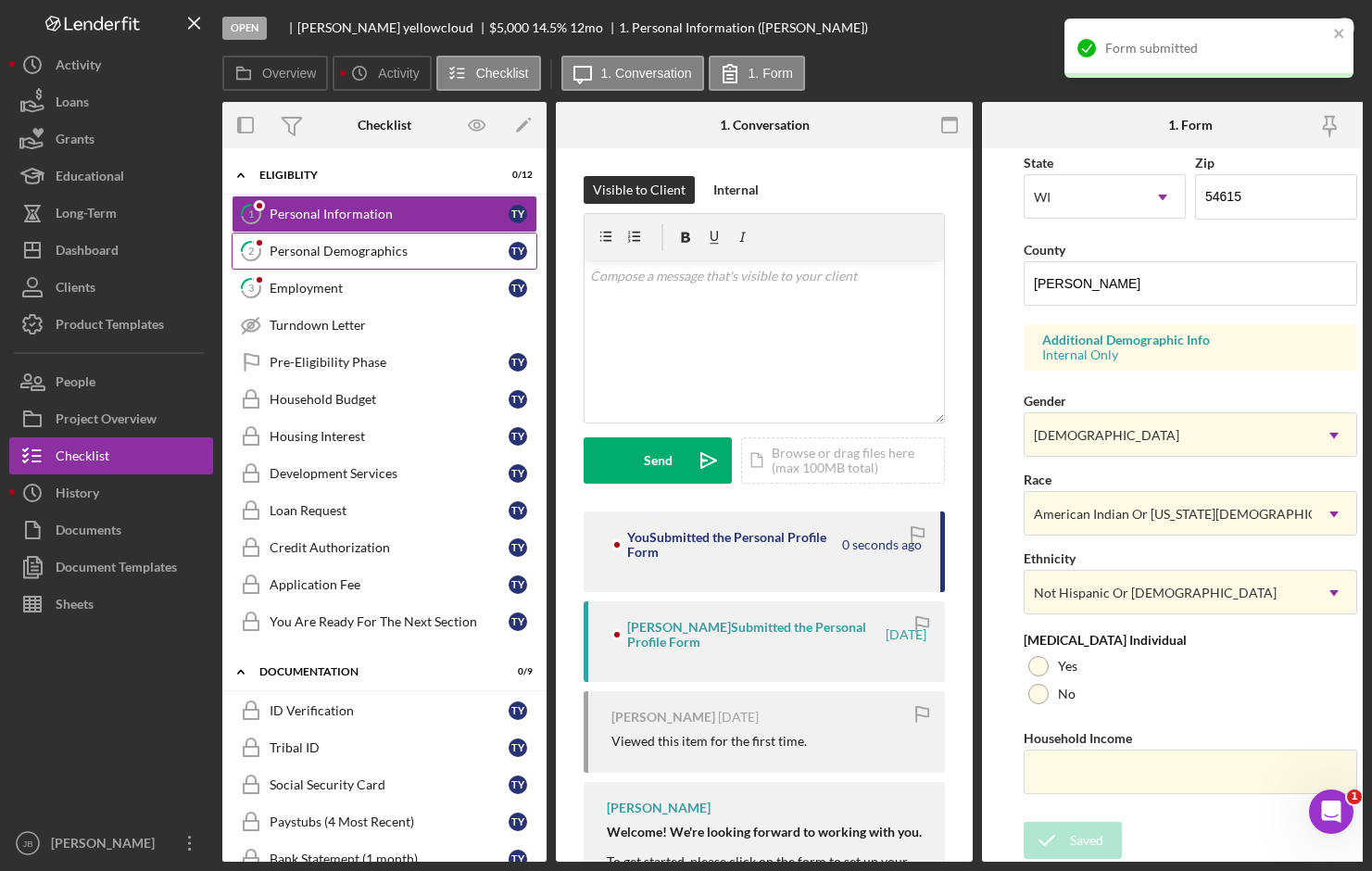
click at [392, 253] on div "Personal Demographics" at bounding box center [388, 250] width 239 height 14
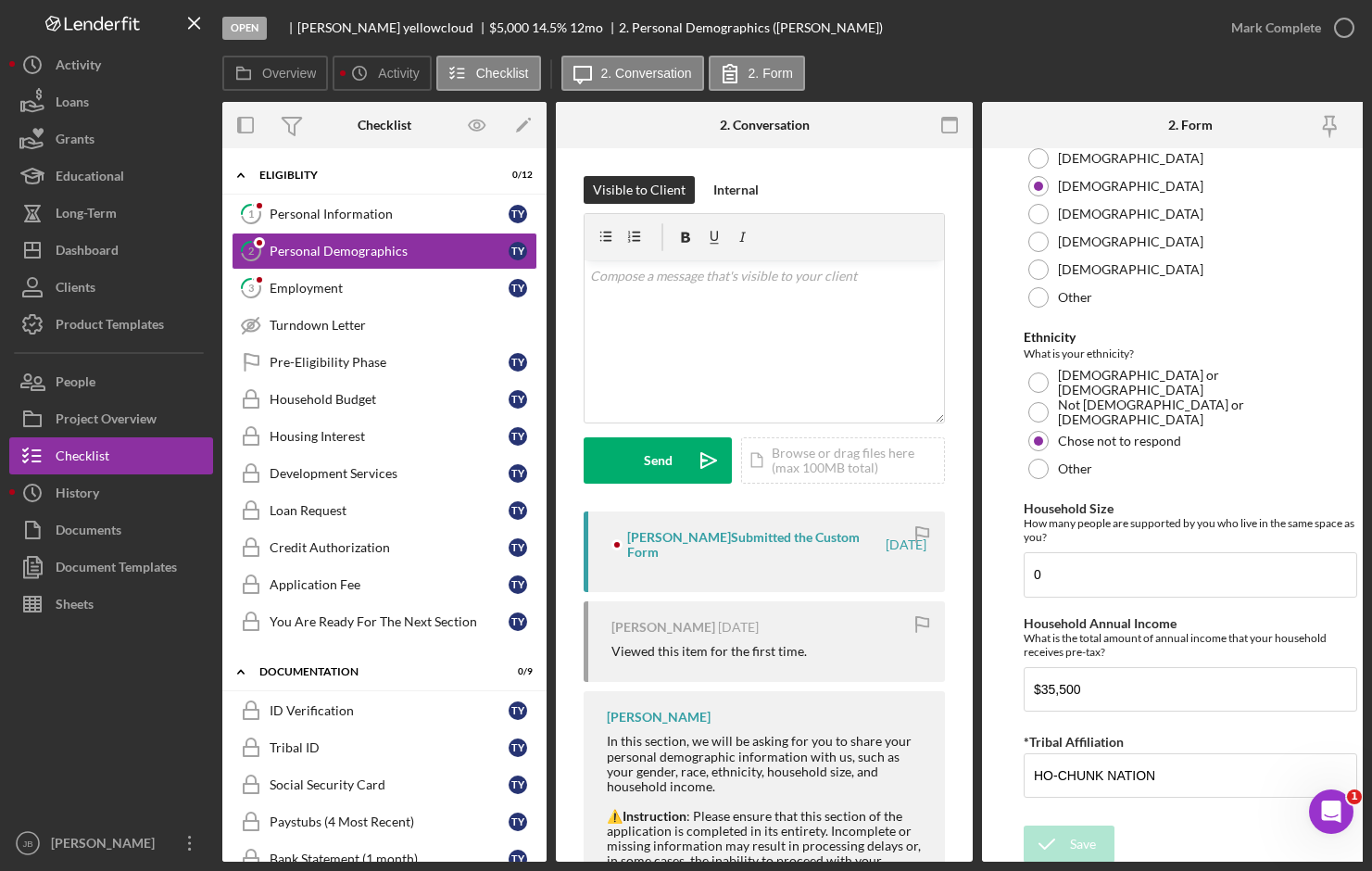
scroll to position [1031, 0]
drag, startPoint x: 1099, startPoint y: 688, endPoint x: 1031, endPoint y: 679, distance: 68.6
click at [1031, 679] on input "$35,500" at bounding box center [1191, 687] width 334 height 44
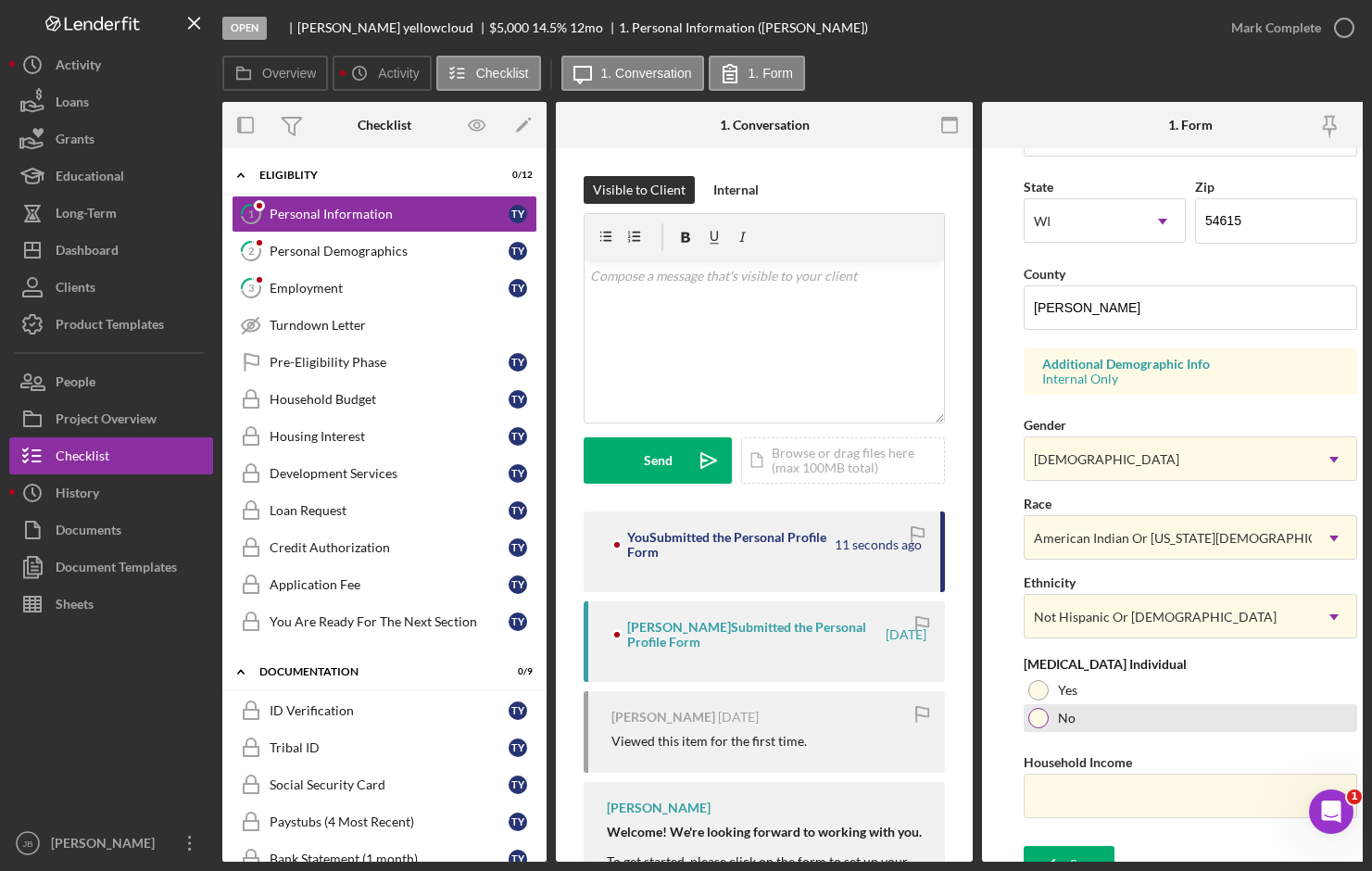
scroll to position [530, 0]
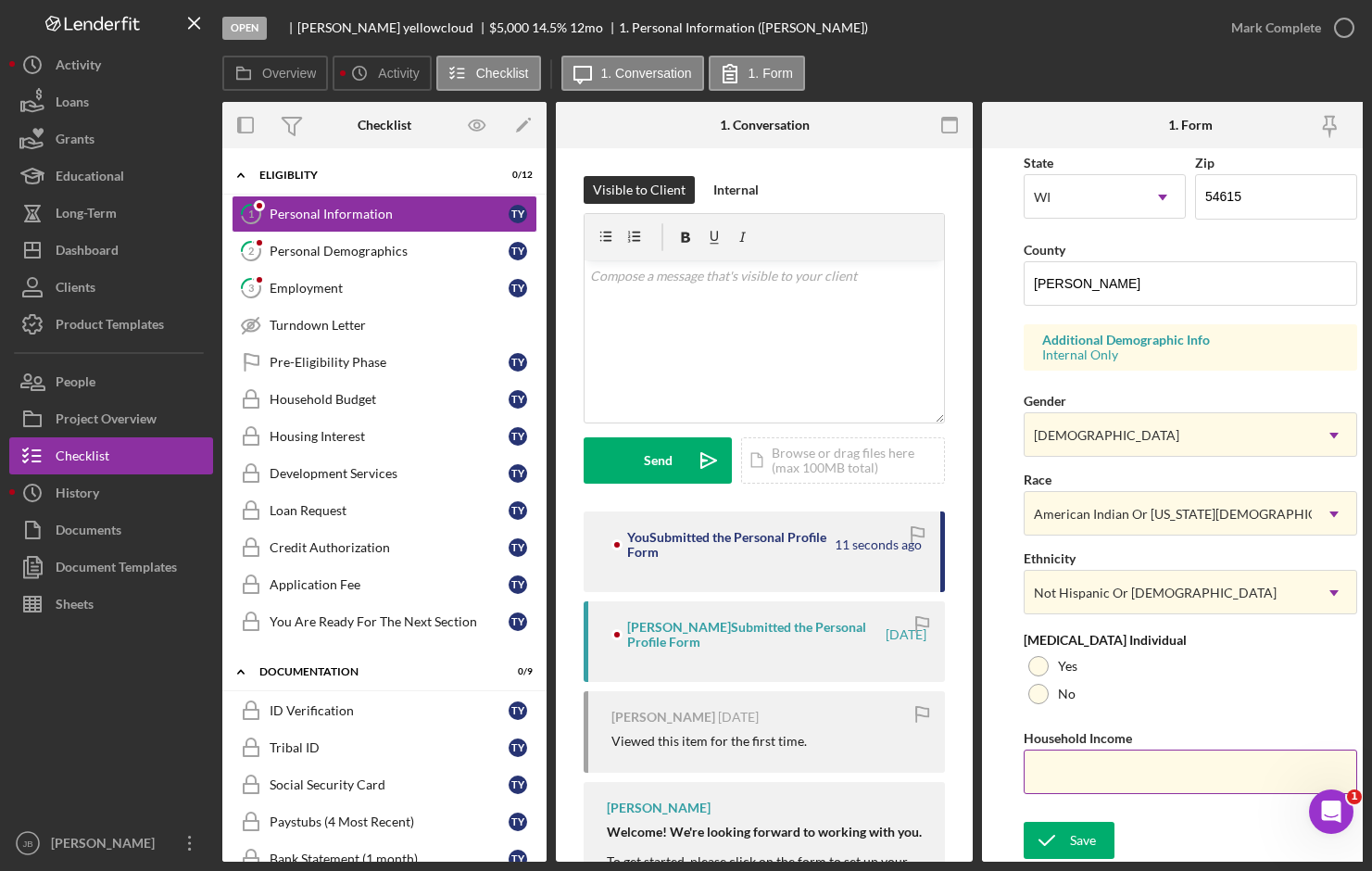
click at [1131, 769] on input "Household Income" at bounding box center [1191, 772] width 334 height 44
drag, startPoint x: 1131, startPoint y: 769, endPoint x: 1108, endPoint y: 765, distance: 23.3
click at [1108, 765] on input "Household Income" at bounding box center [1191, 772] width 334 height 44
paste input "$35,500"
type input "$35,500"
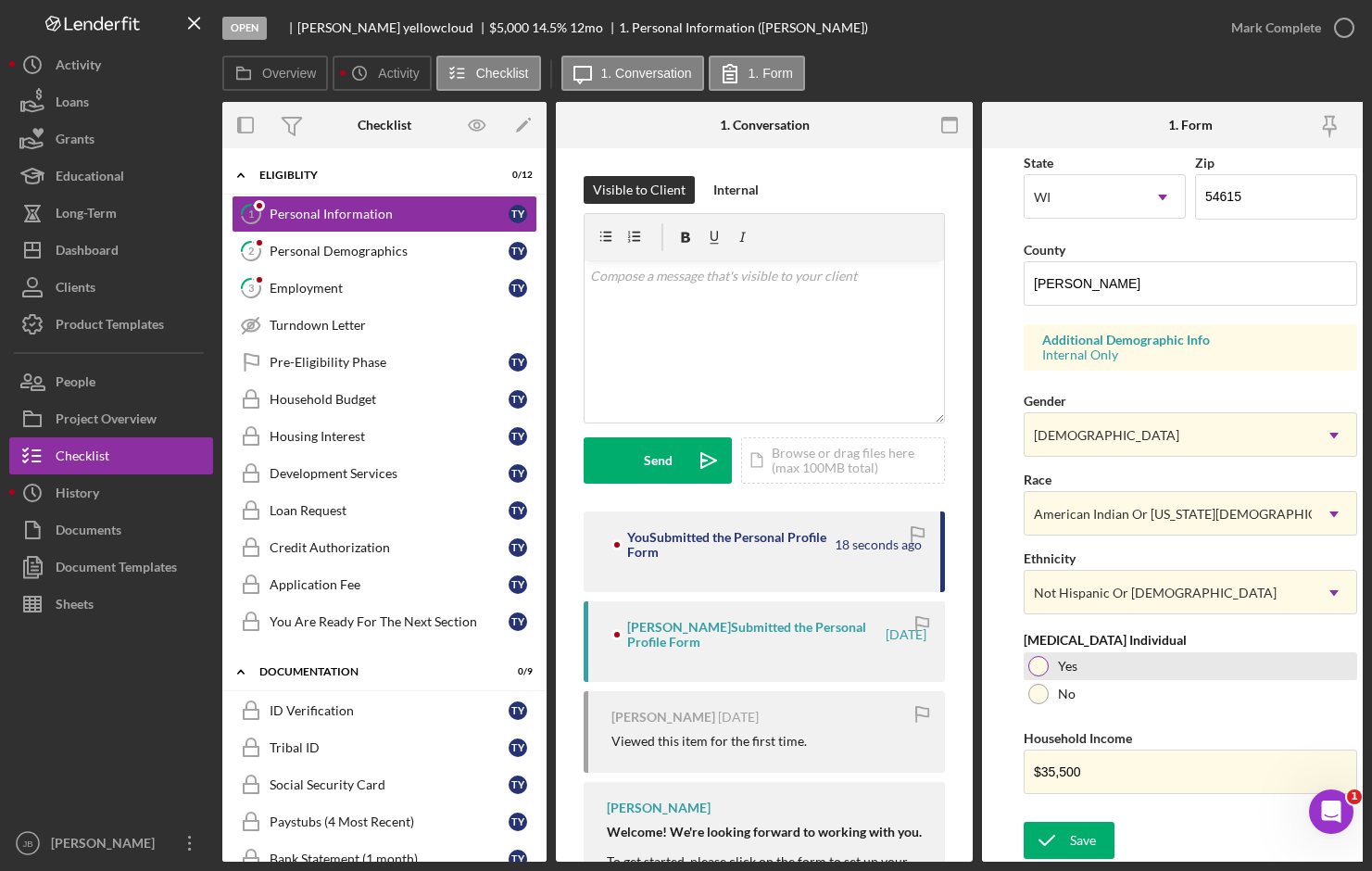
click at [1039, 658] on div at bounding box center [1037, 666] width 20 height 20
click at [1079, 839] on div "Save" at bounding box center [1082, 840] width 26 height 37
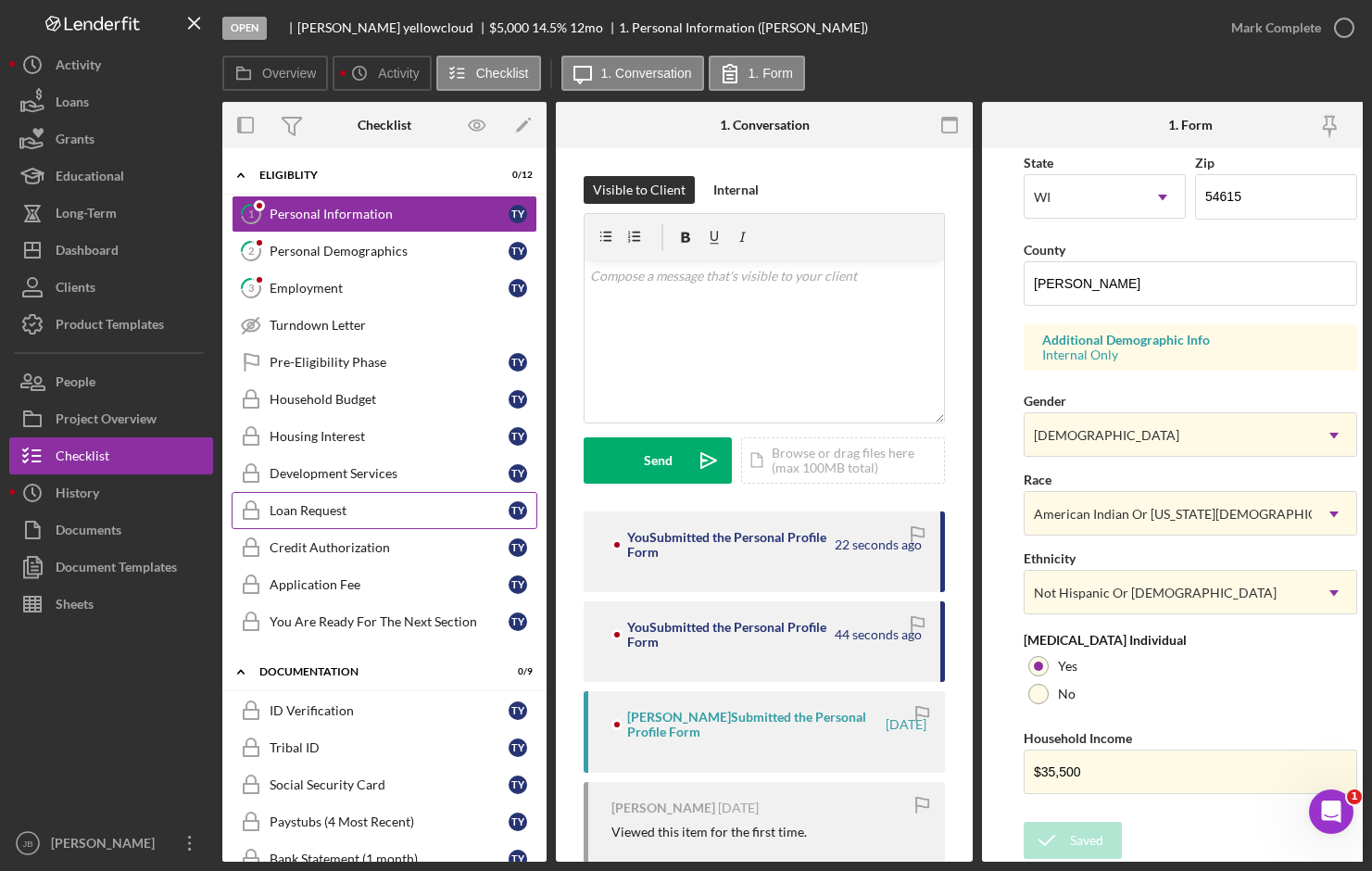
click at [382, 508] on div "Loan Request" at bounding box center [388, 510] width 239 height 14
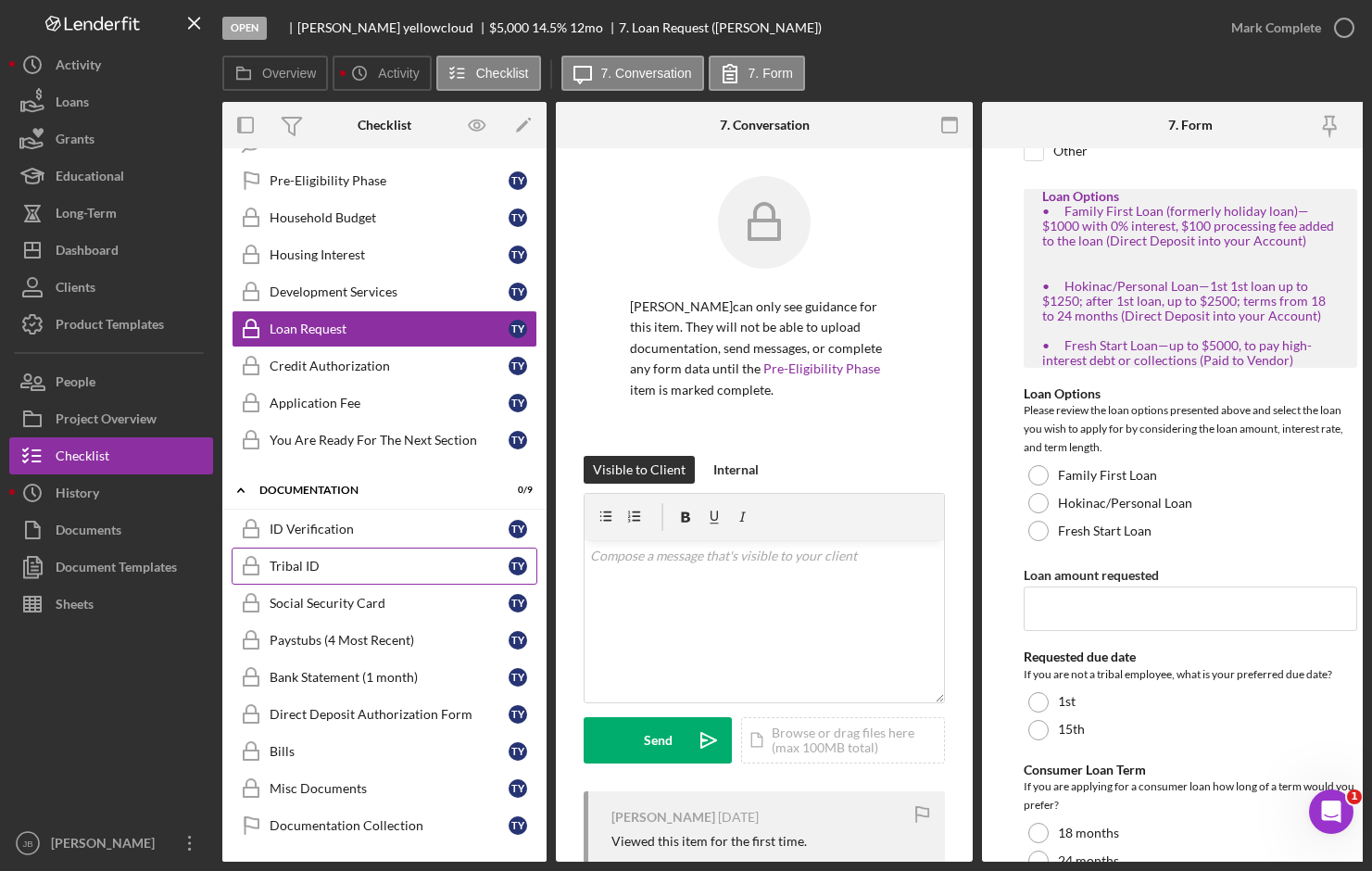
scroll to position [185, 0]
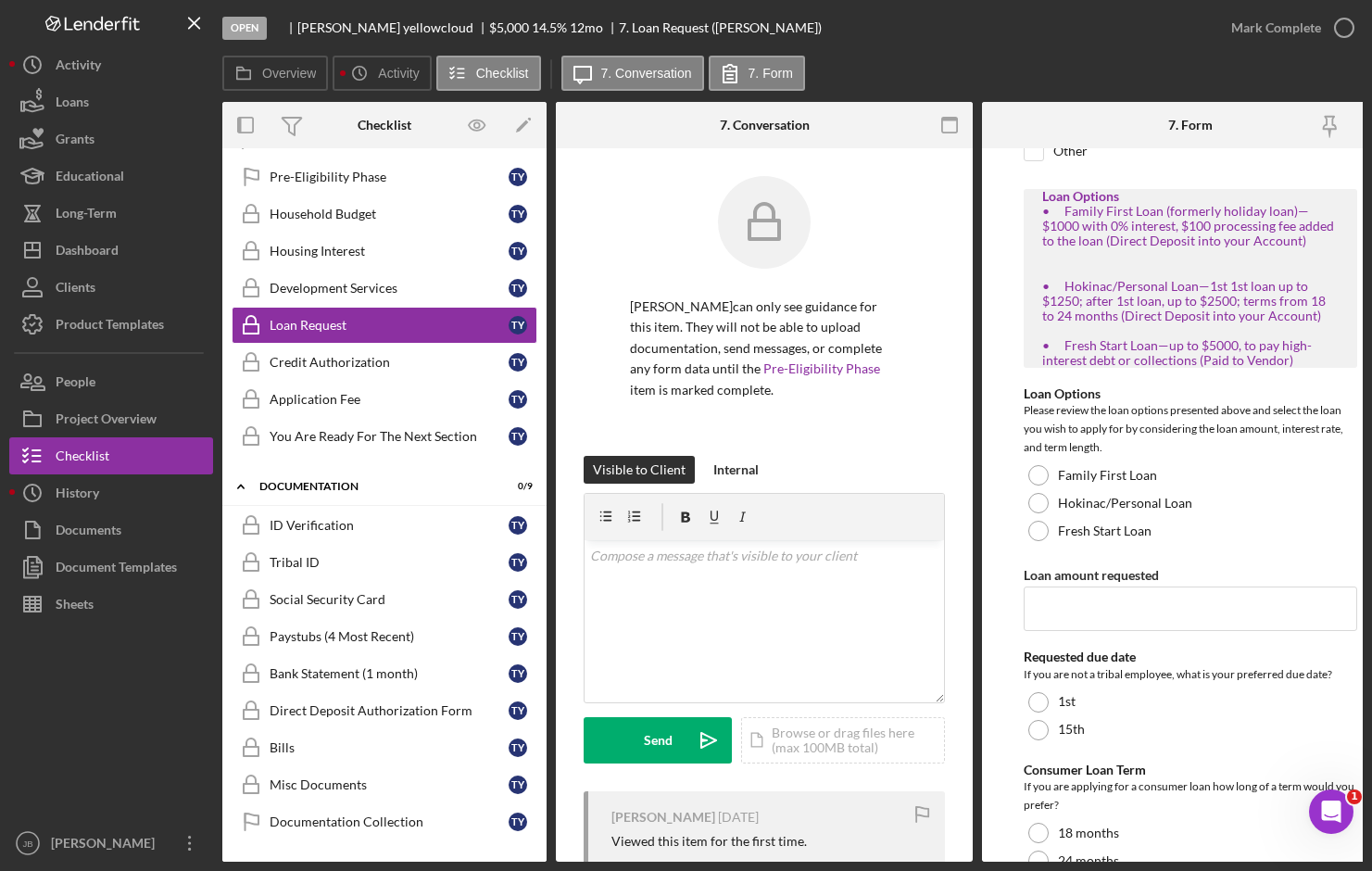
click at [921, 73] on div "Overview Icon/History Activity Checklist Icon/Message 7. Conversation 7. Form" at bounding box center [792, 74] width 1140 height 37
click at [990, 68] on div "Overview Icon/History Activity Checklist Icon/Message 7. Conversation 7. Form" at bounding box center [792, 74] width 1140 height 37
click at [1001, 60] on div "Overview Icon/History Activity Checklist Icon/Message 7. Conversation 7. Form" at bounding box center [792, 74] width 1140 height 37
click at [982, 71] on div "Overview Icon/History Activity Checklist Icon/Message 7. Conversation 7. Form" at bounding box center [792, 74] width 1140 height 37
click at [136, 113] on button "Loans" at bounding box center [111, 102] width 204 height 37
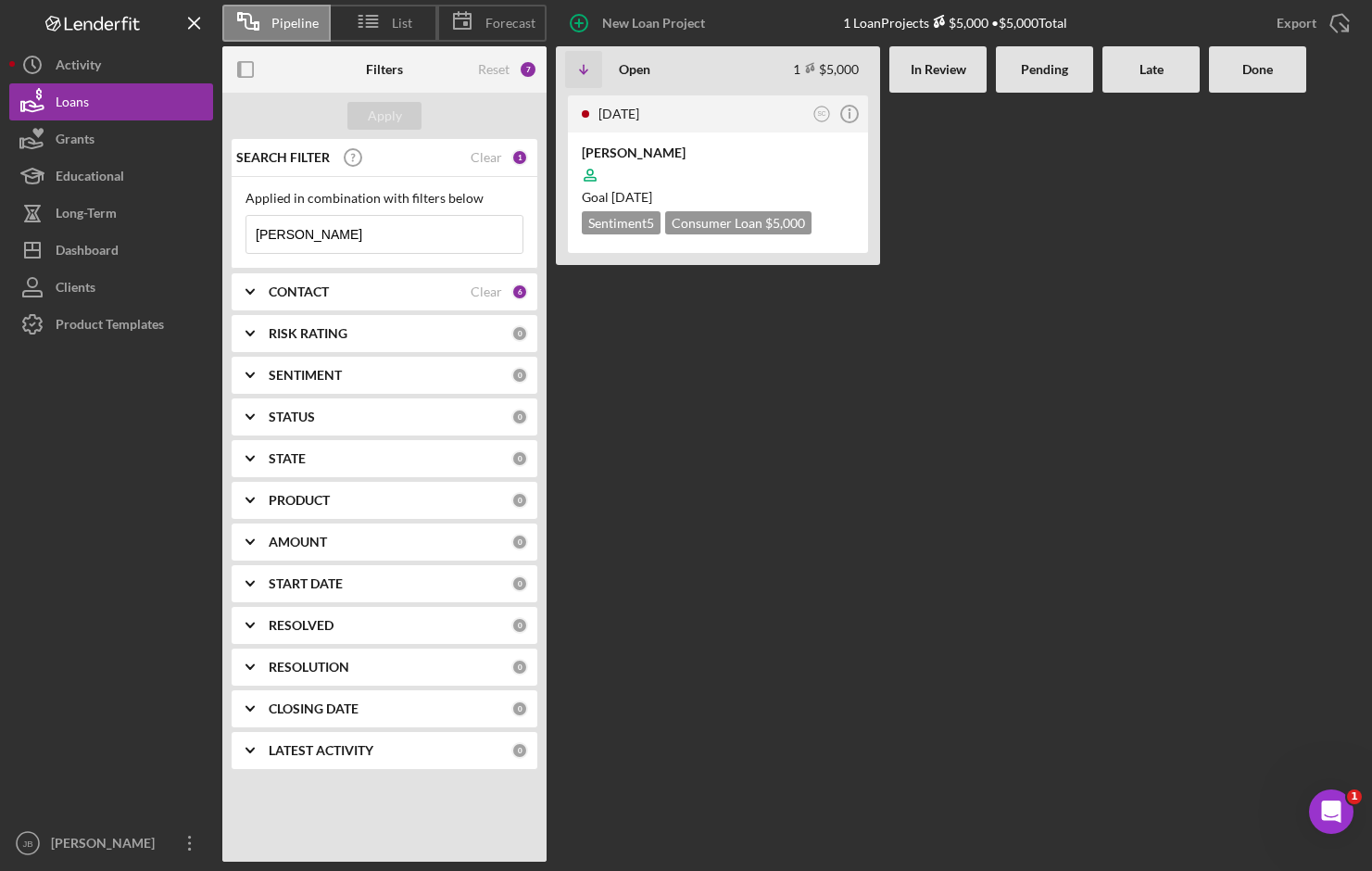
click at [425, 237] on input "[PERSON_NAME]" at bounding box center [384, 234] width 276 height 37
